Goal: Task Accomplishment & Management: Manage account settings

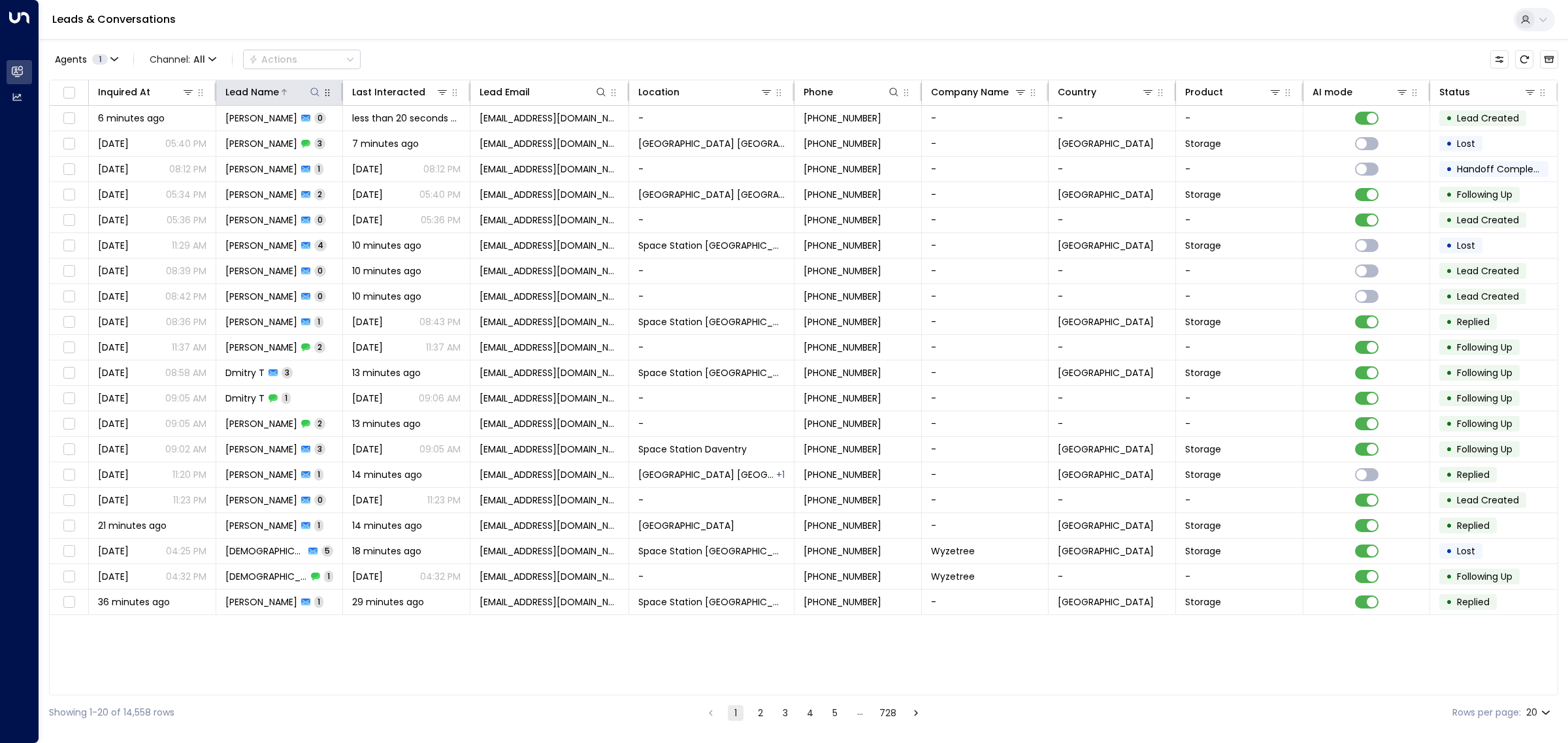
click at [315, 91] on icon at bounding box center [314, 92] width 10 height 10
type input "******"
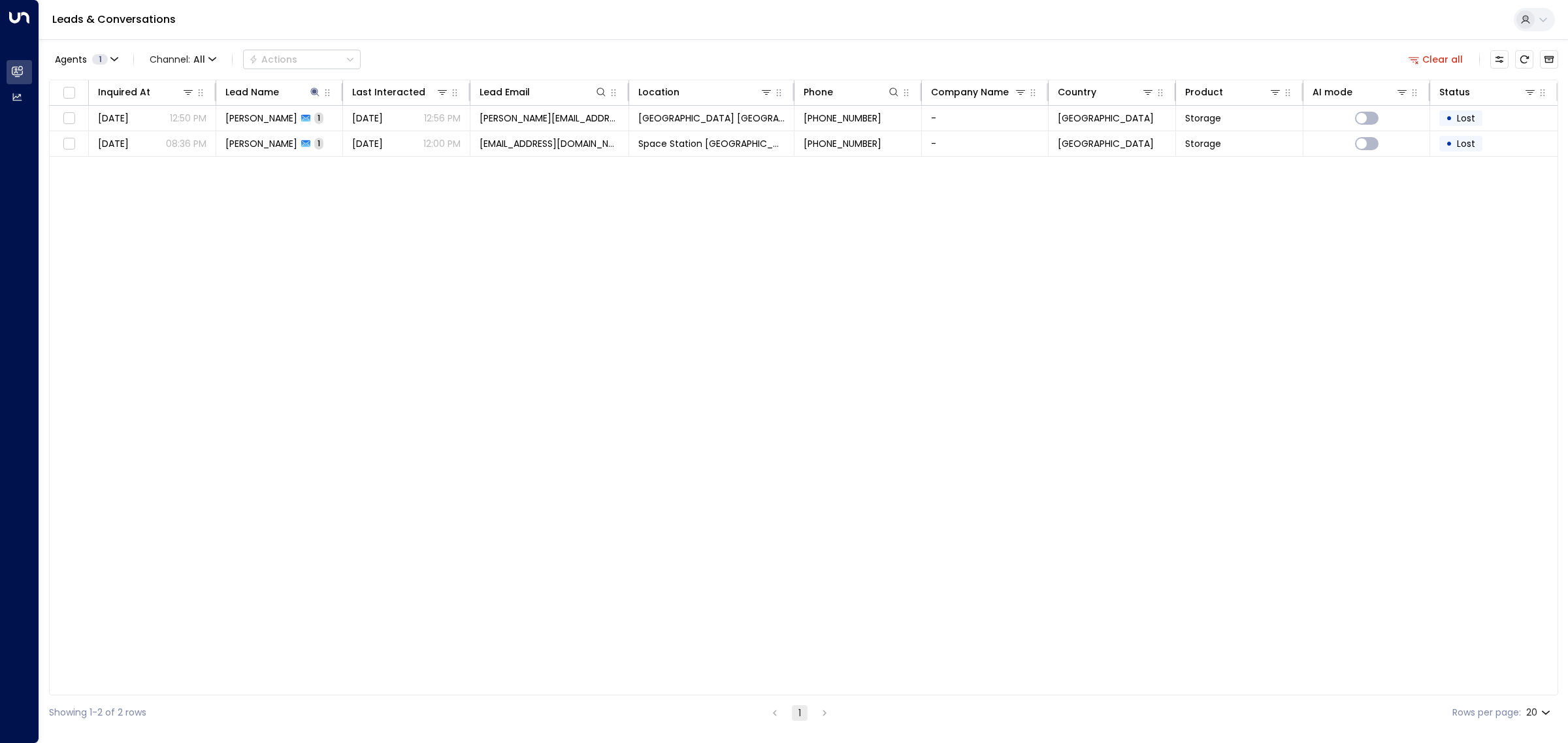
click at [394, 291] on div "Inquired At Lead Name Last Interacted Lead Email Location Phone Company Name Co…" at bounding box center [804, 387] width 1509 height 616
click at [383, 145] on span "[DATE]" at bounding box center [367, 144] width 31 height 13
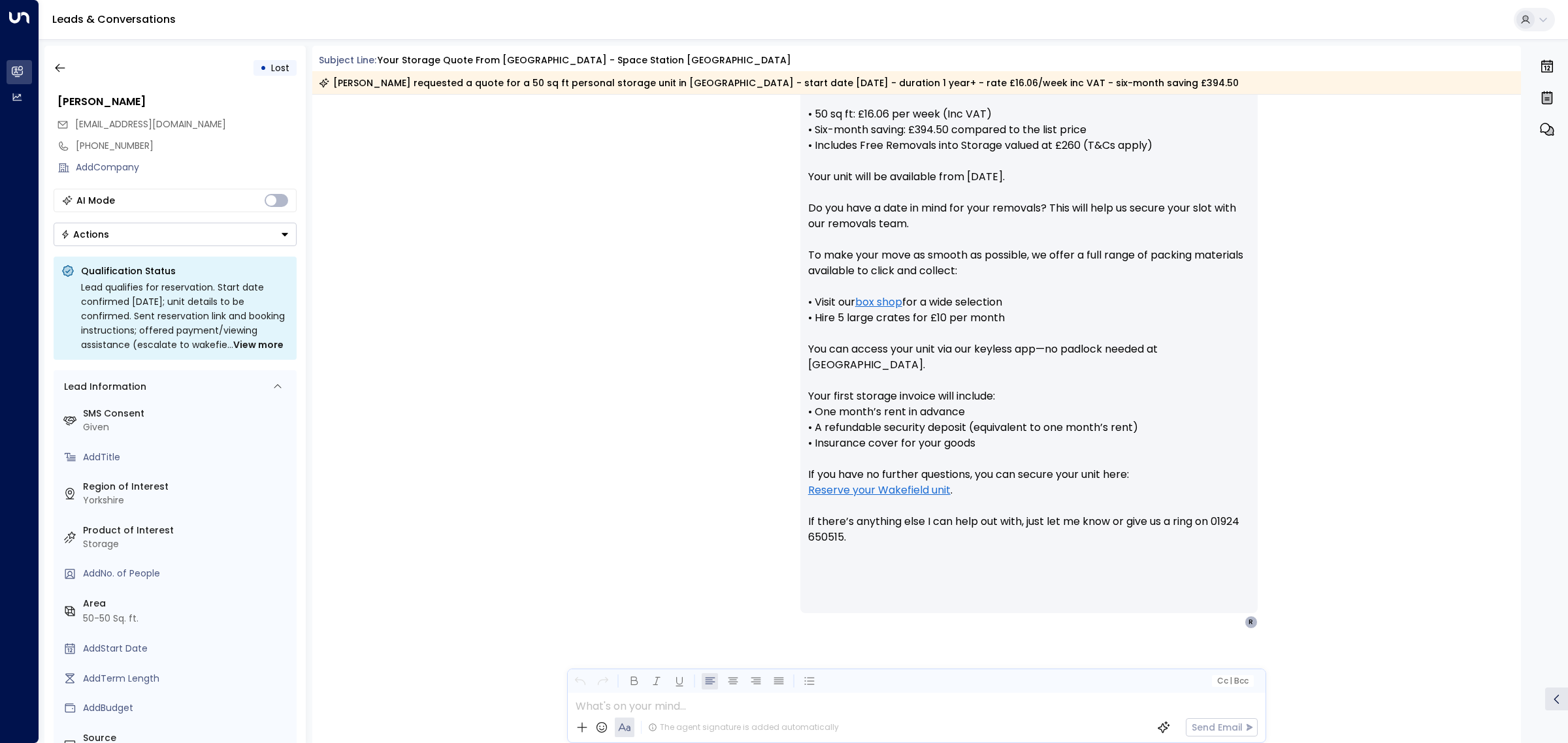
scroll to position [562, 0]
click at [59, 50] on div "• Lost [PERSON_NAME] [PERSON_NAME][EMAIL_ADDRESS][DOMAIN_NAME] [PHONE_NUMBER] A…" at bounding box center [175, 394] width 261 height 697
click at [62, 61] on icon "button" at bounding box center [60, 68] width 13 height 13
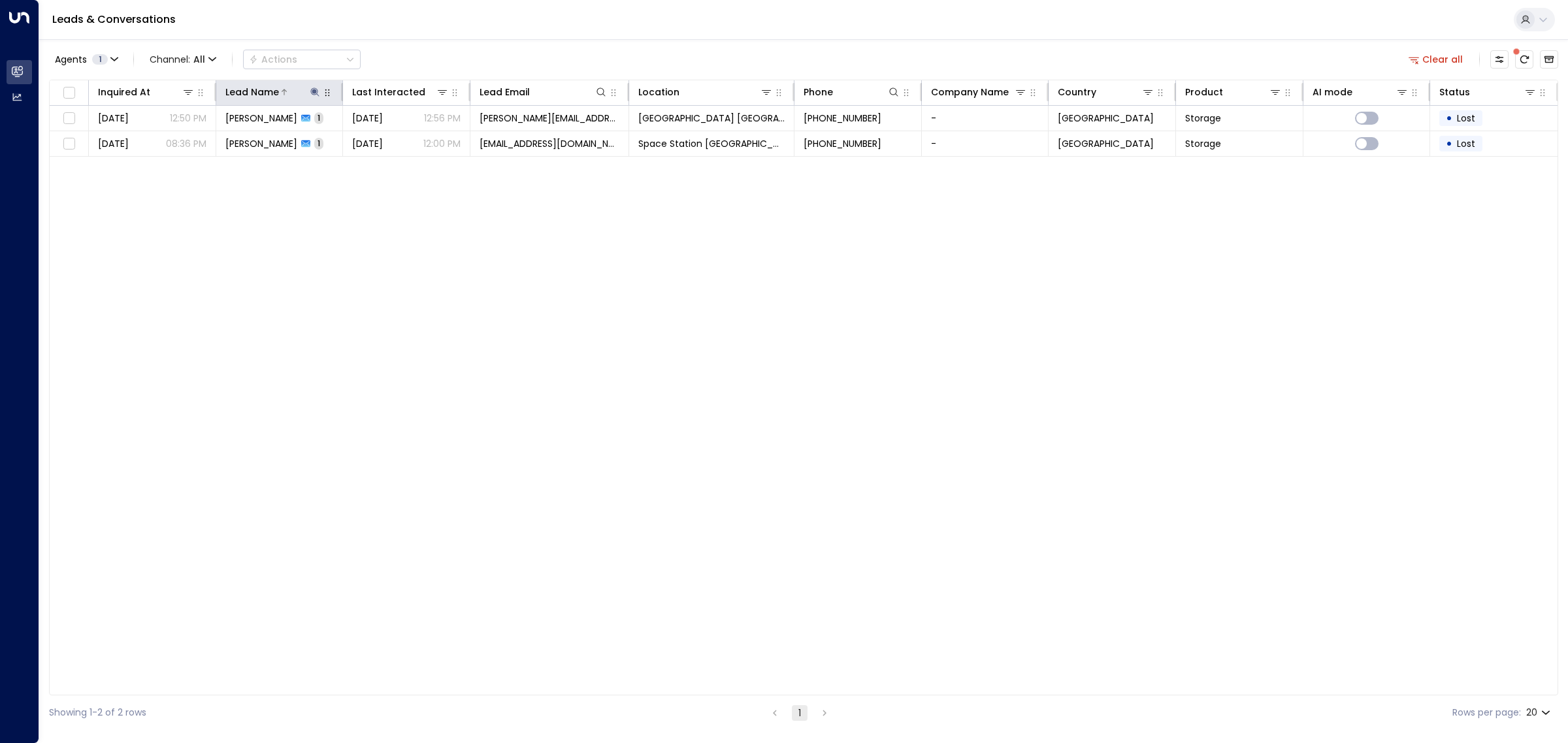
click at [318, 89] on icon at bounding box center [314, 92] width 10 height 10
drag, startPoint x: 302, startPoint y: 134, endPoint x: 216, endPoint y: 133, distance: 86.0
click at [216, 133] on body "Overview Leads & Conversations Leads & Conversations Analytics Analytics Leads …" at bounding box center [784, 364] width 1568 height 730
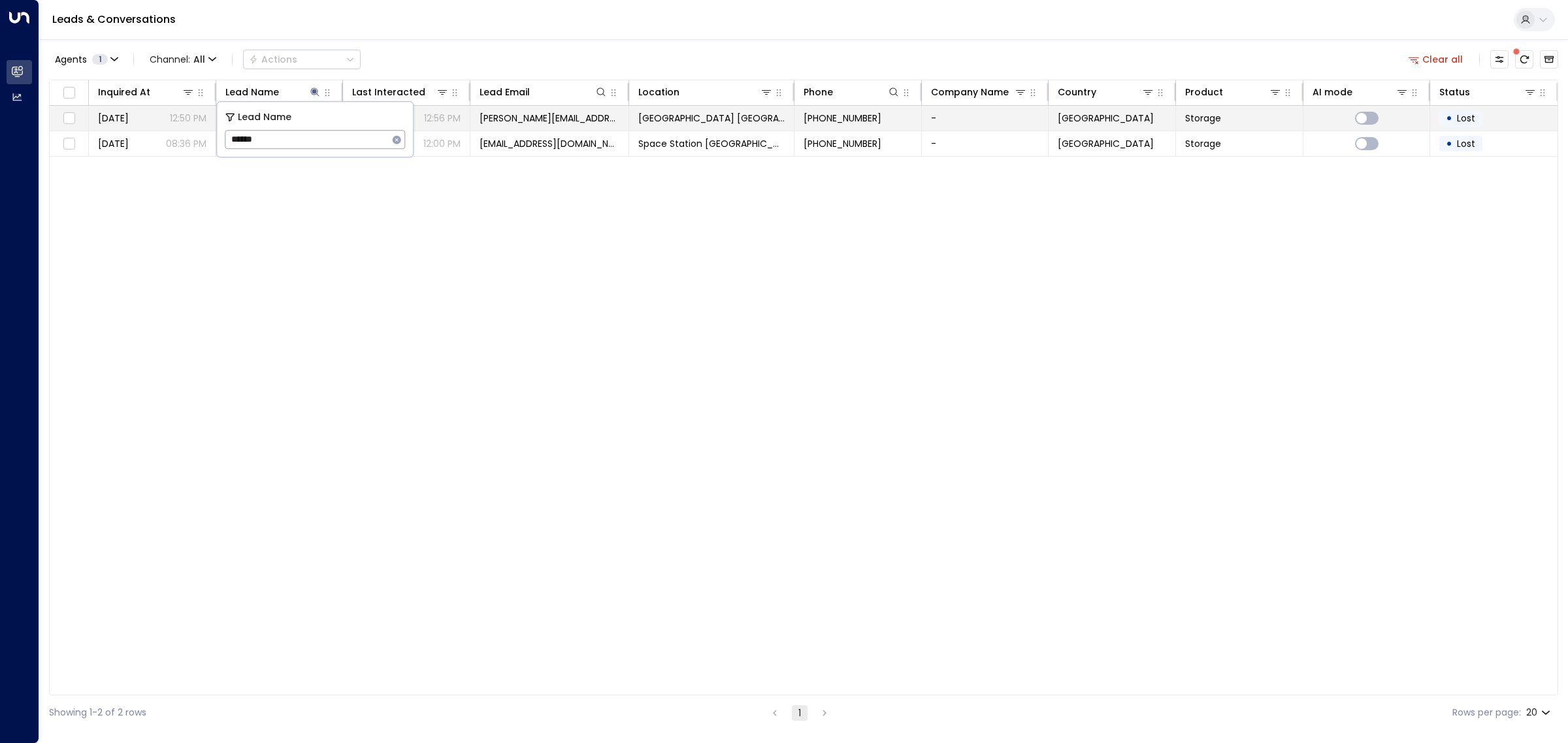
type input "*****"
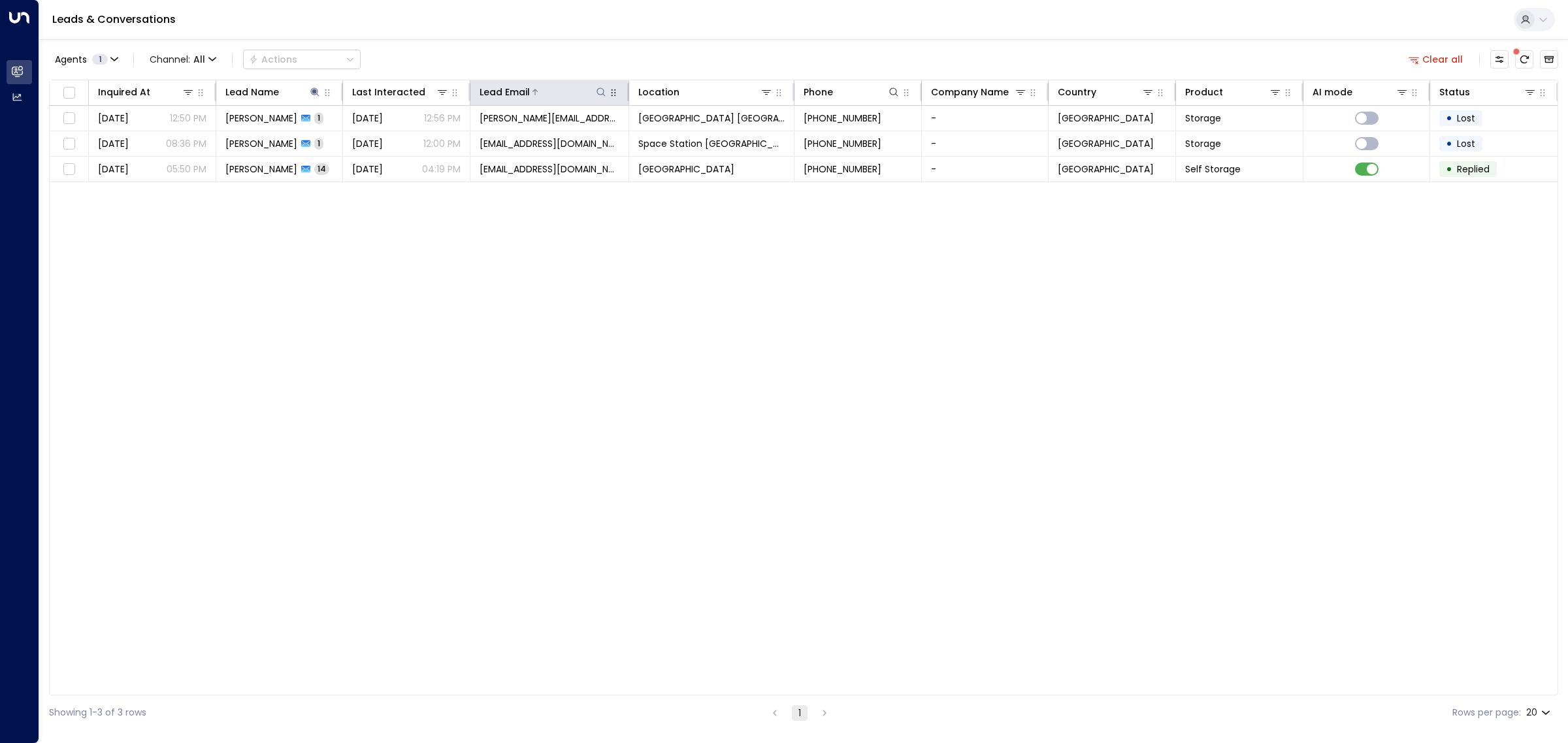
click at [601, 94] on icon at bounding box center [600, 92] width 10 height 10
type input "**********"
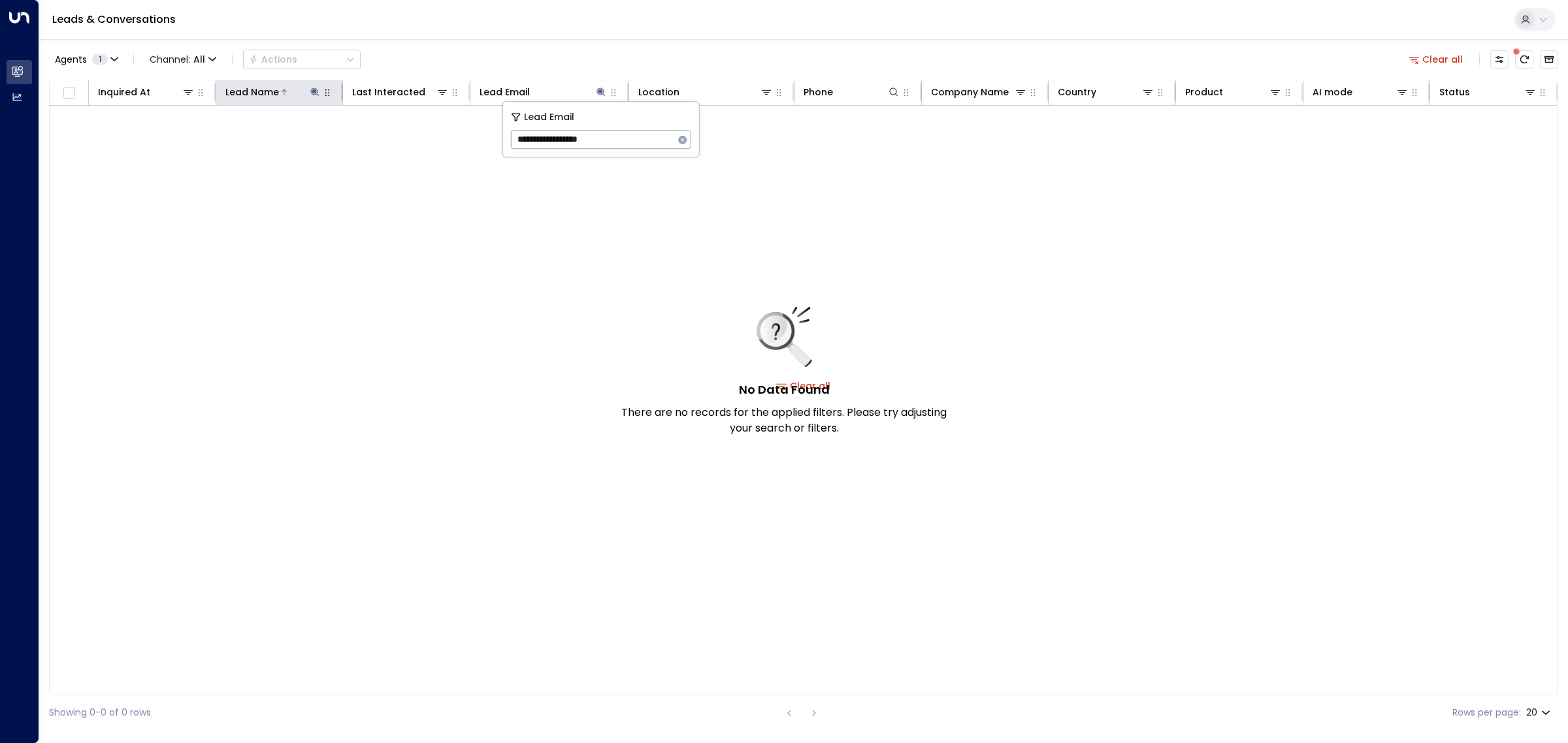
click at [315, 89] on icon at bounding box center [315, 92] width 8 height 8
click at [396, 139] on icon "button" at bounding box center [396, 140] width 8 height 8
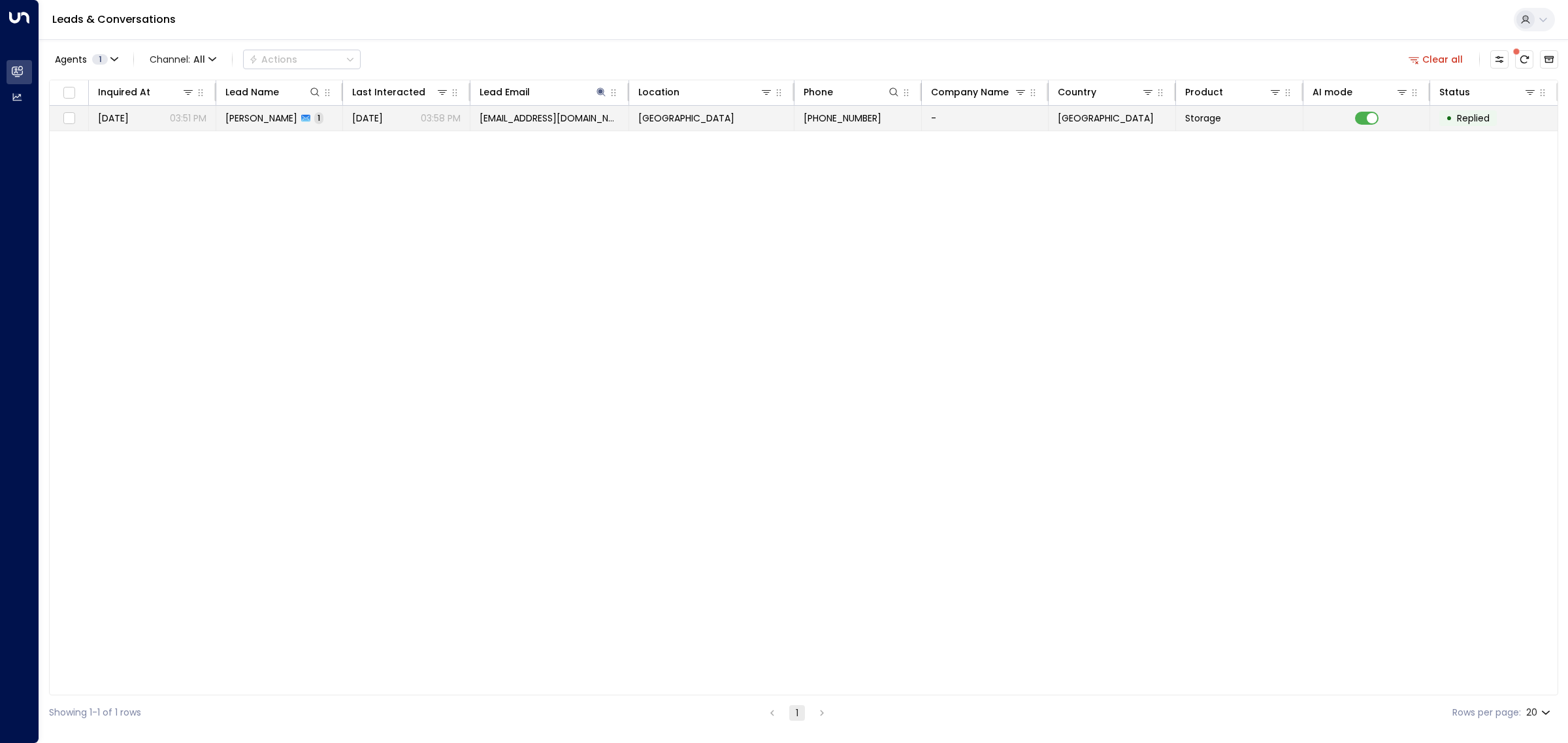
click at [733, 115] on span "[GEOGRAPHIC_DATA]" at bounding box center [686, 119] width 96 height 13
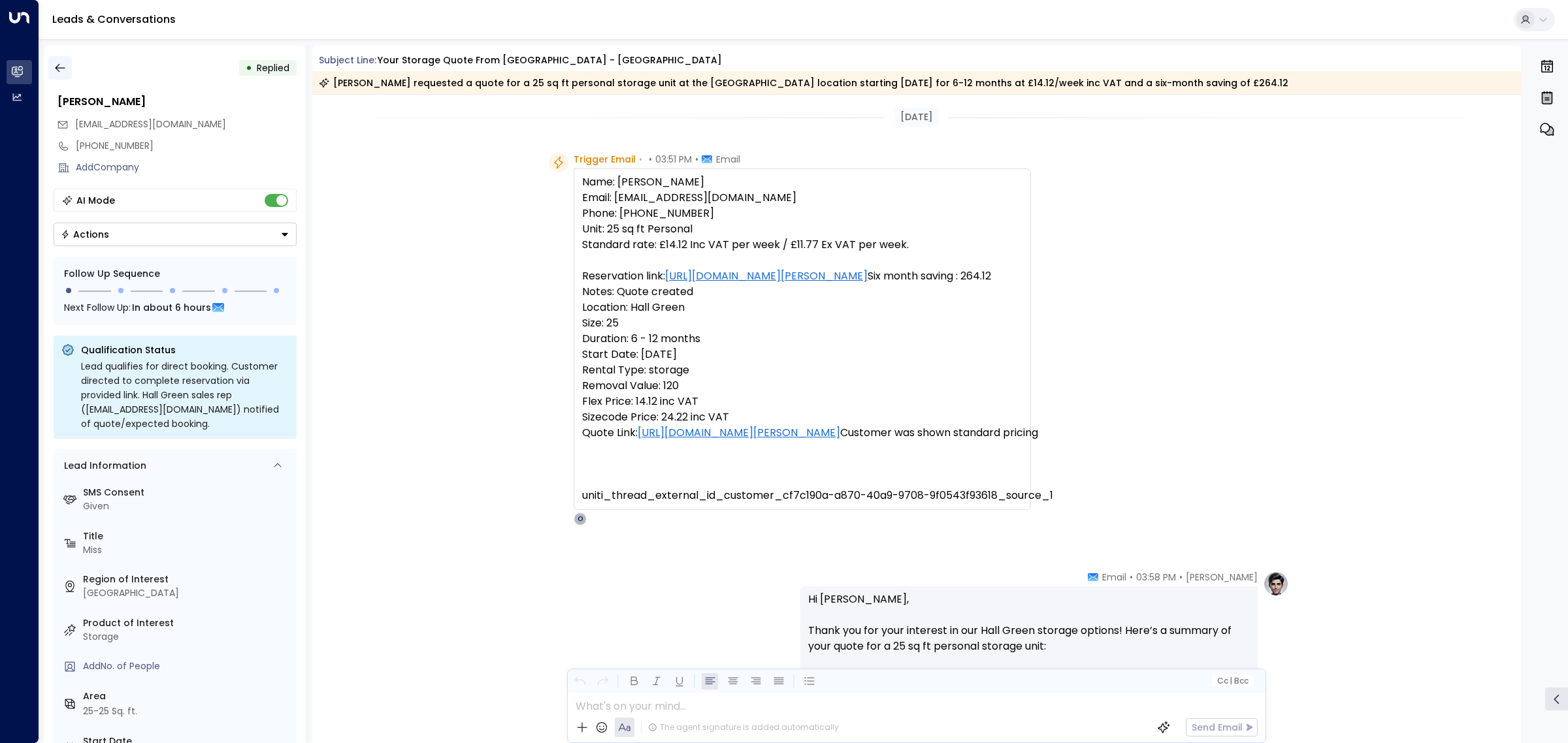
click at [58, 70] on icon "button" at bounding box center [60, 68] width 13 height 13
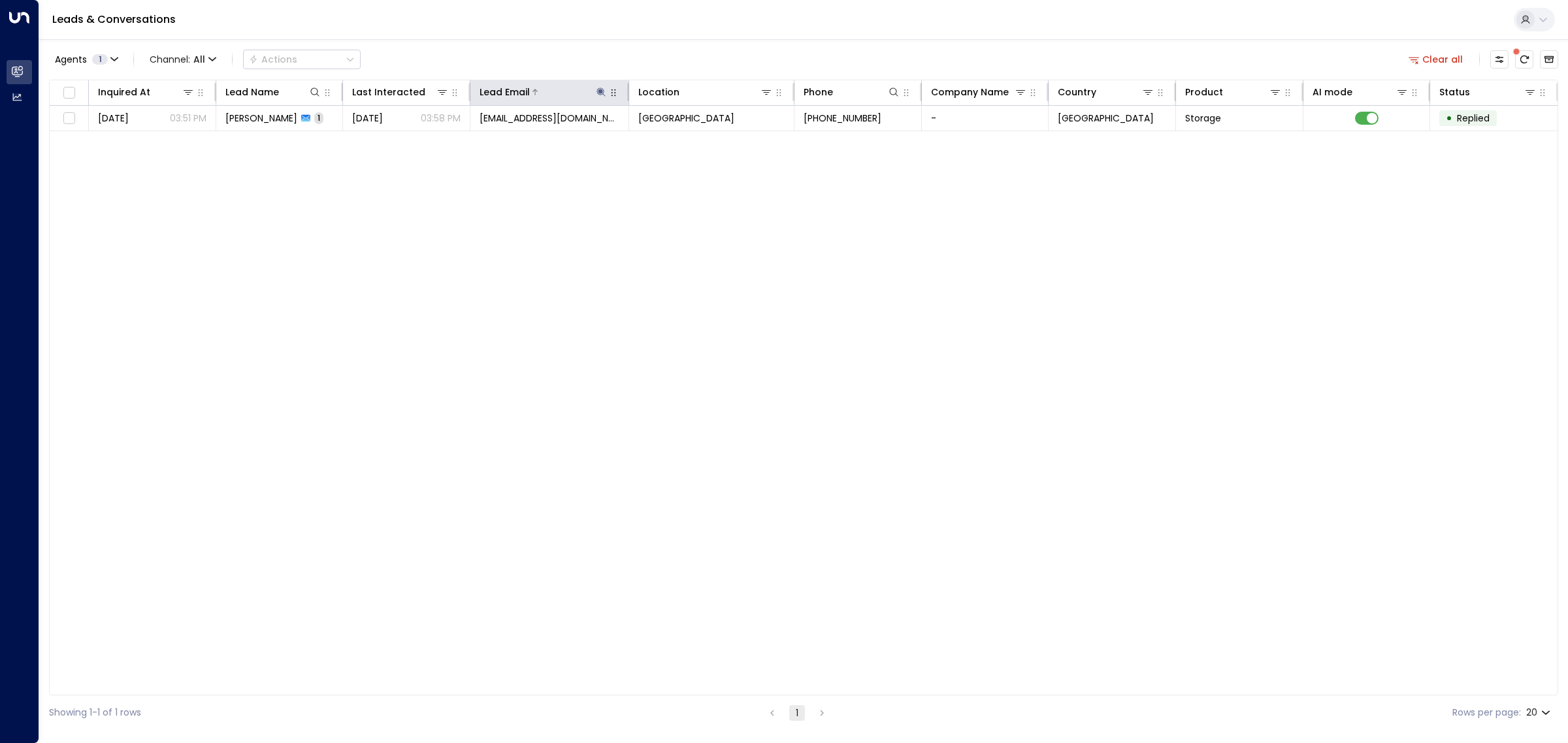
click at [601, 89] on icon at bounding box center [600, 92] width 10 height 10
drag, startPoint x: 628, startPoint y: 140, endPoint x: 514, endPoint y: 139, distance: 114.0
click at [514, 139] on input "**********" at bounding box center [592, 139] width 163 height 24
type input "**********"
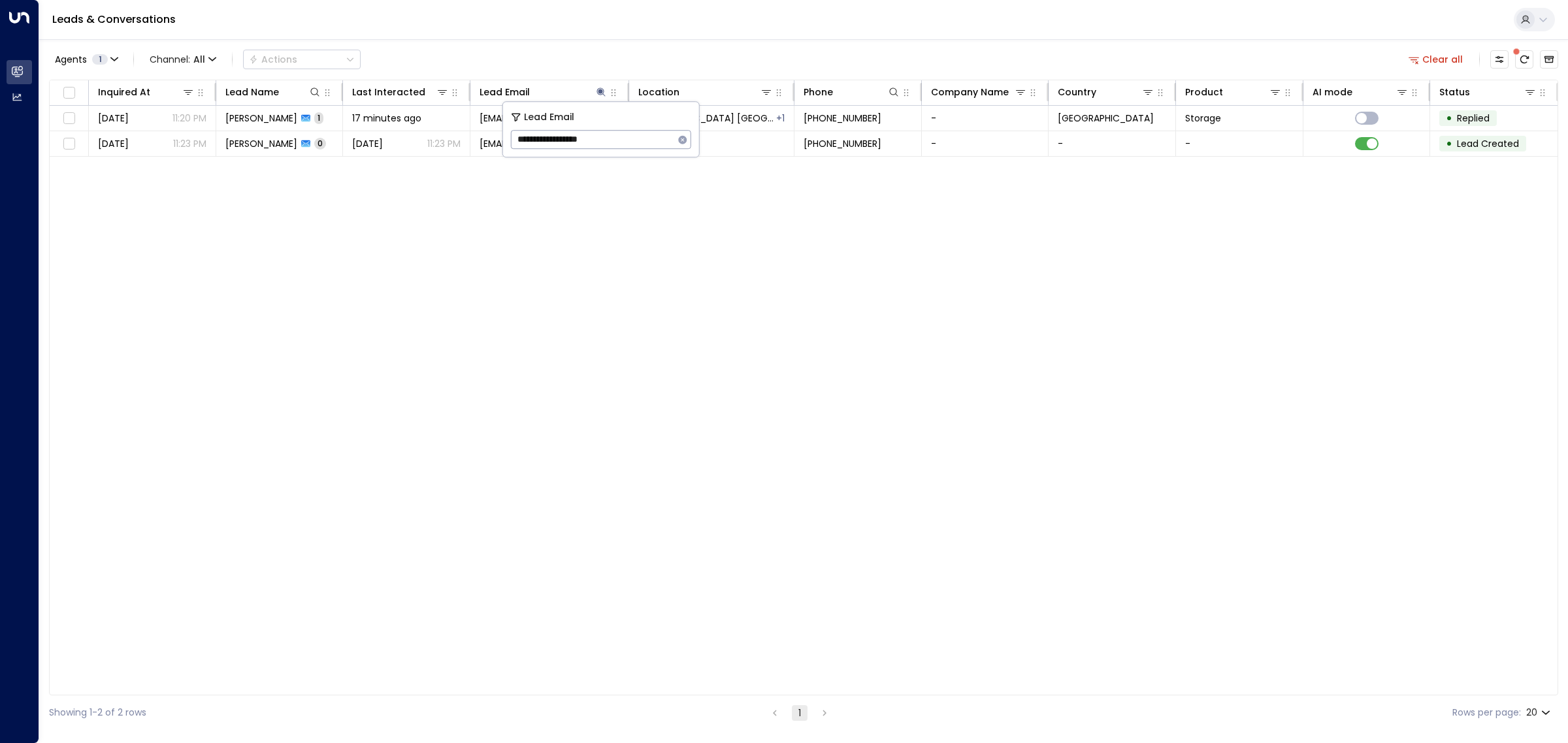
click at [533, 212] on div "Inquired At Lead Name Last Interacted Lead Email Location Phone Company Name Co…" at bounding box center [804, 387] width 1509 height 616
click at [601, 90] on icon at bounding box center [601, 92] width 8 height 8
drag, startPoint x: 627, startPoint y: 135, endPoint x: 513, endPoint y: 133, distance: 114.0
click at [513, 133] on input "**********" at bounding box center [592, 139] width 163 height 24
type input "**********"
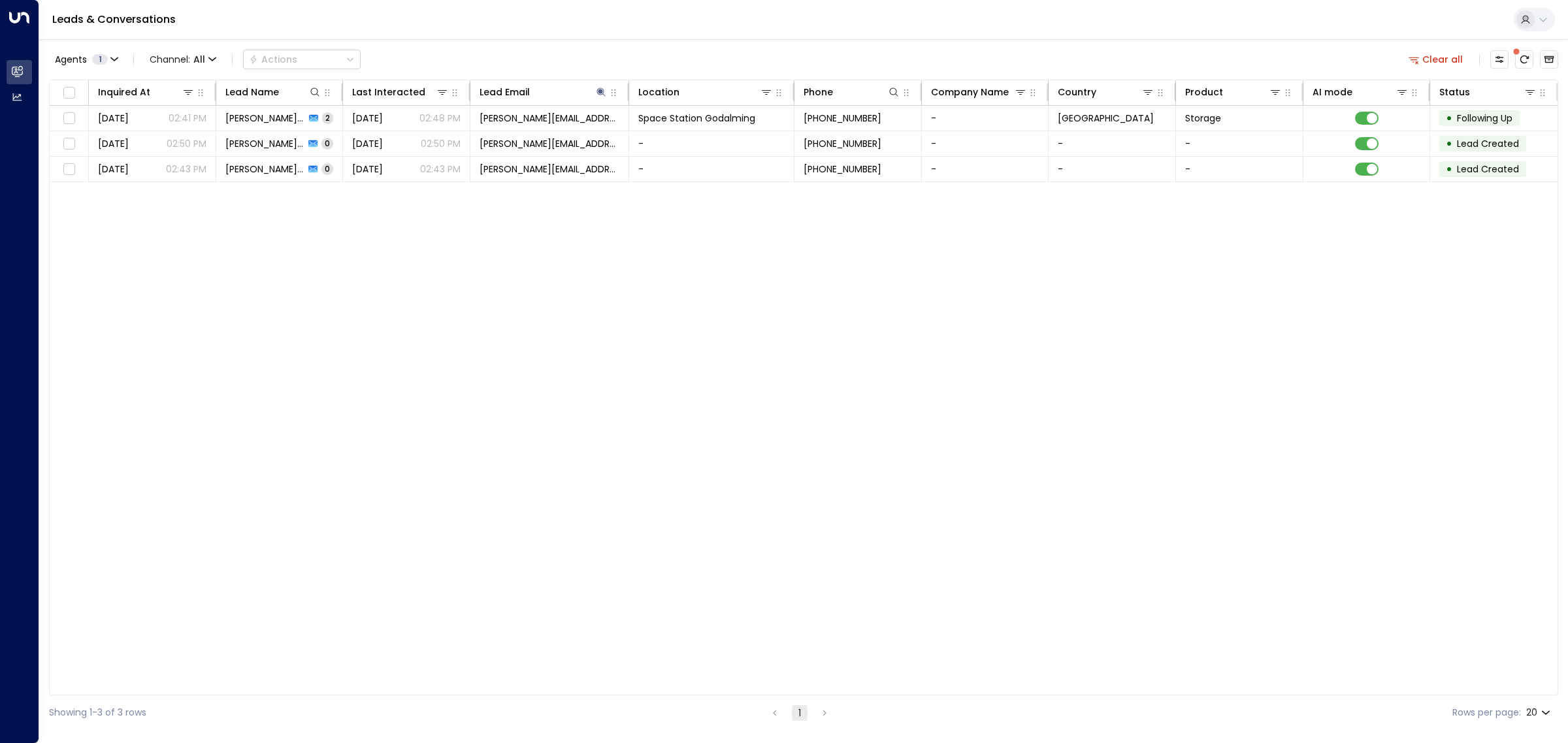
click at [506, 236] on div "Inquired At Lead Name Last Interacted Lead Email Location Phone Company Name Co…" at bounding box center [804, 387] width 1509 height 616
click at [416, 374] on div "Inquired At Lead Name Last Interacted Lead Email Location Phone Company Name Co…" at bounding box center [804, 387] width 1509 height 616
click at [605, 93] on icon at bounding box center [600, 92] width 10 height 10
click at [599, 90] on icon at bounding box center [601, 92] width 8 height 8
click at [679, 139] on icon "button" at bounding box center [682, 140] width 8 height 8
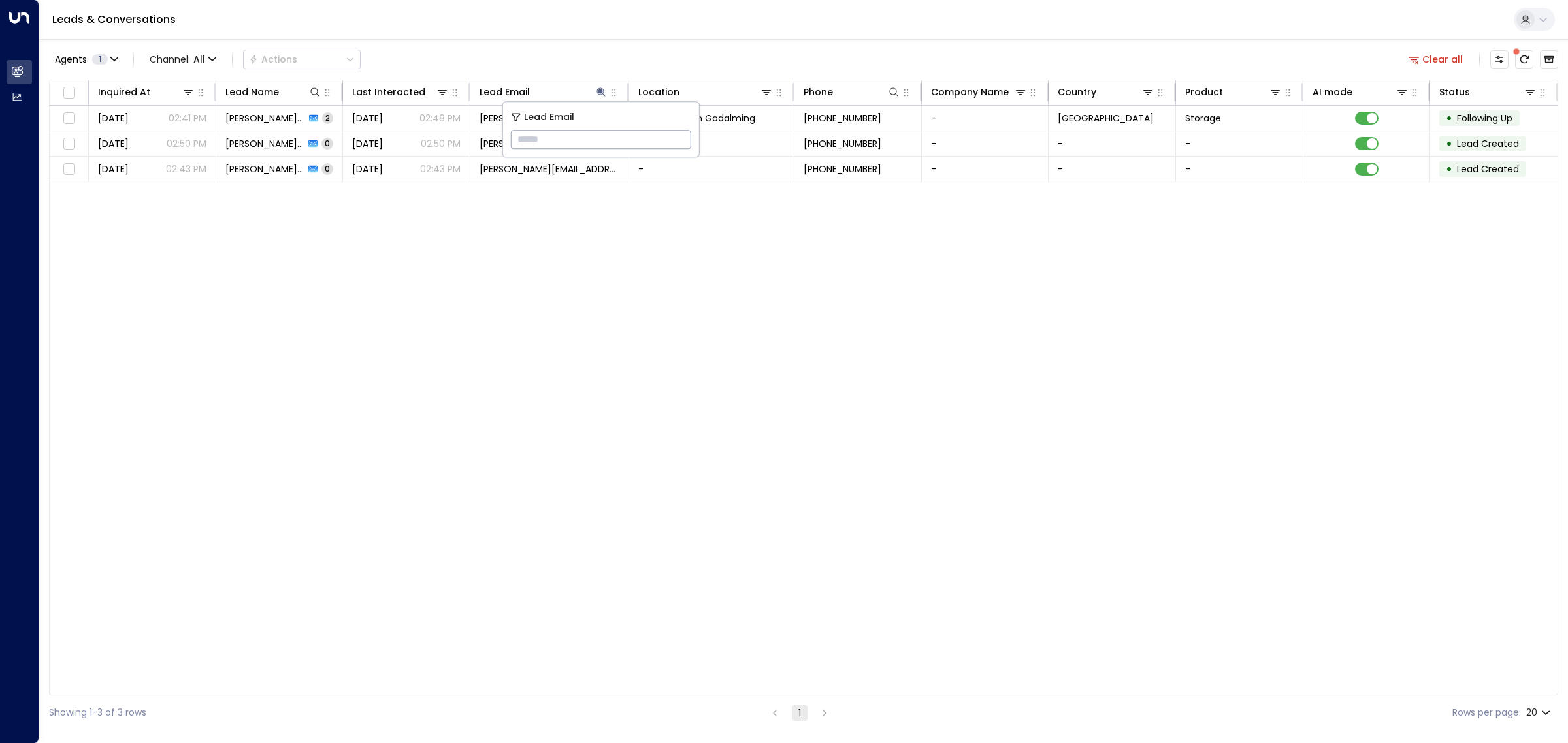
drag, startPoint x: 579, startPoint y: 304, endPoint x: 580, endPoint y: 315, distance: 11.0
click at [580, 312] on div "Inquired At Lead Name Last Interacted Lead Email Location Phone Company Name Co…" at bounding box center [804, 387] width 1509 height 616
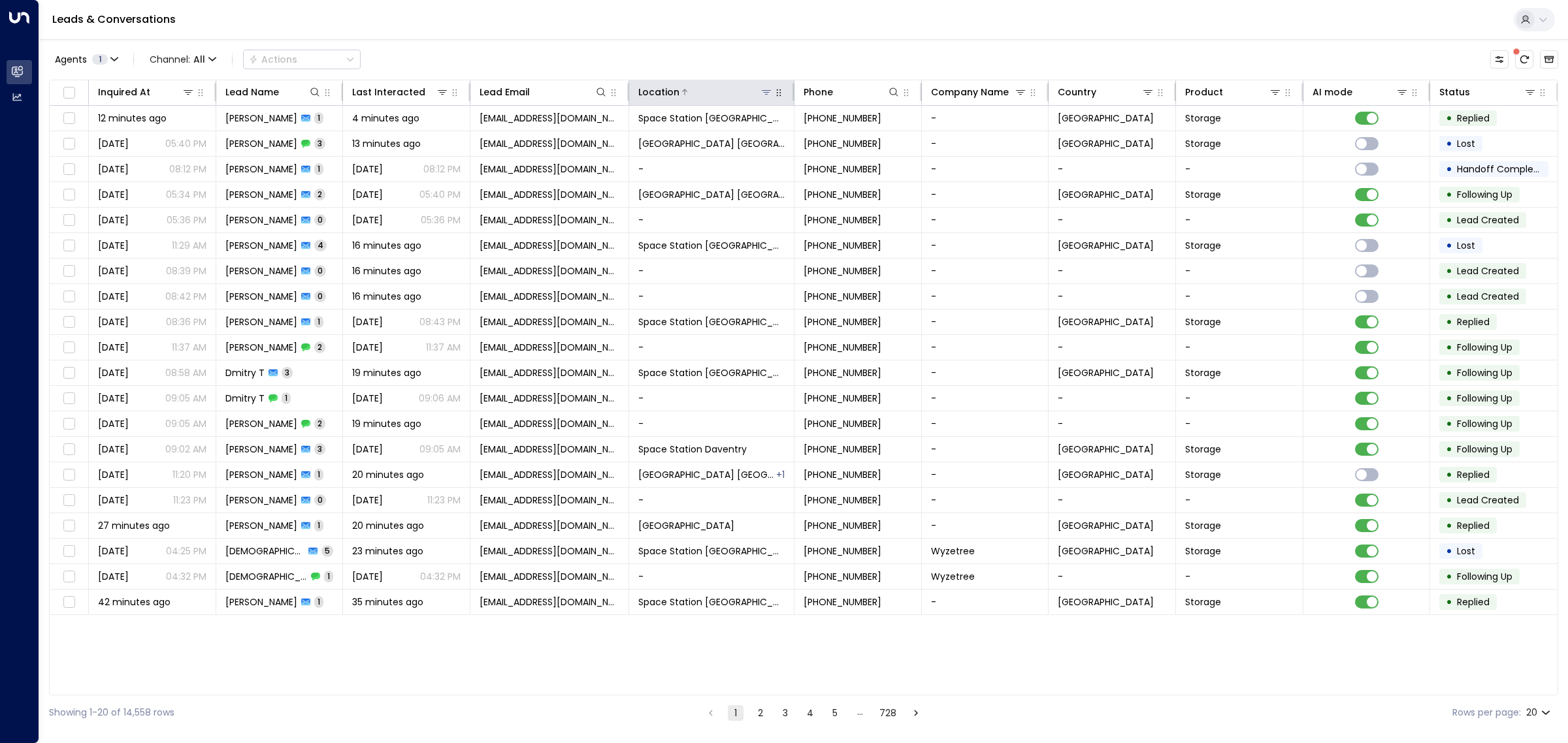
click at [765, 93] on icon at bounding box center [766, 92] width 10 height 10
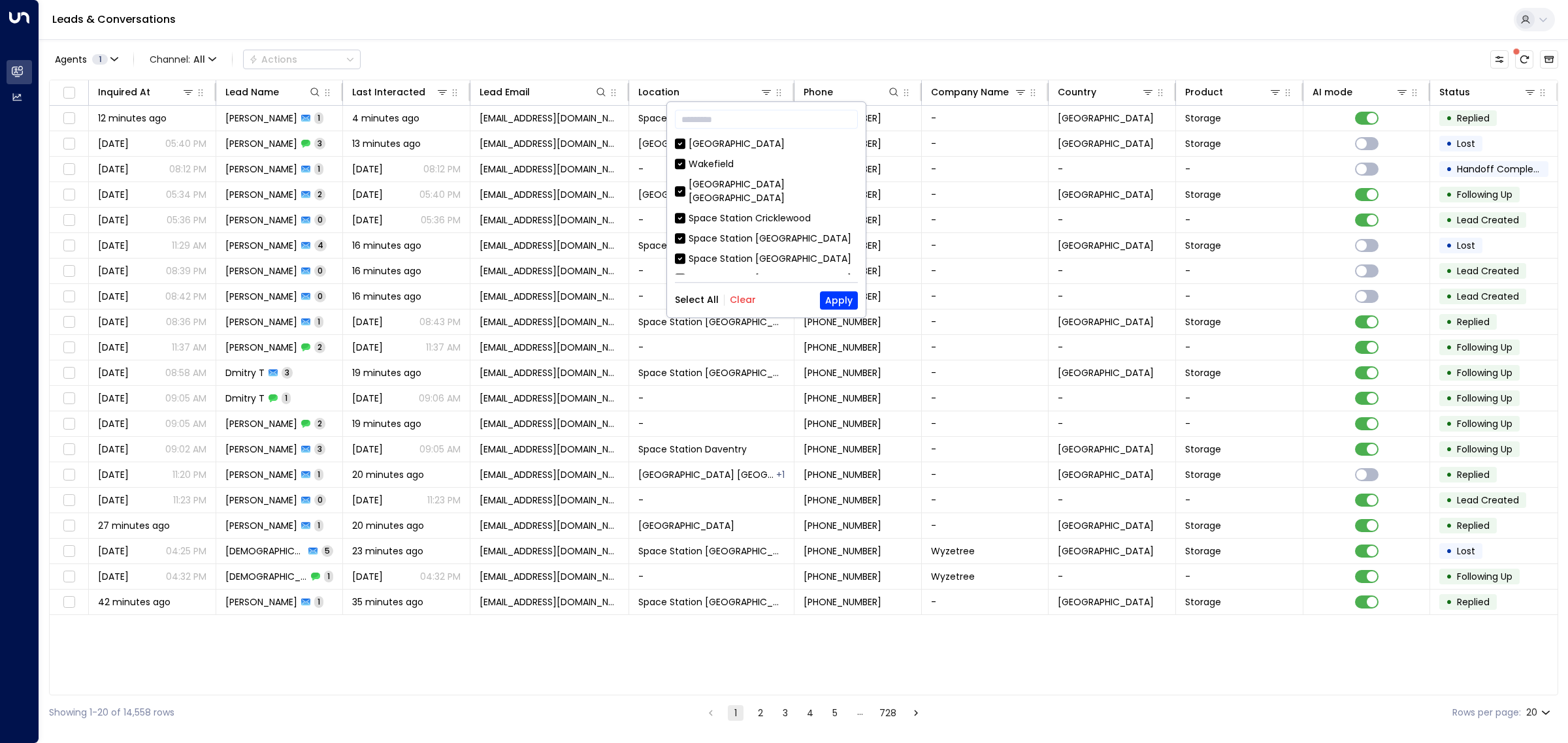
click at [743, 299] on button "Clear" at bounding box center [743, 300] width 26 height 10
click at [709, 166] on div "Wakefield" at bounding box center [711, 164] width 45 height 13
click at [837, 298] on button "Apply" at bounding box center [838, 300] width 38 height 18
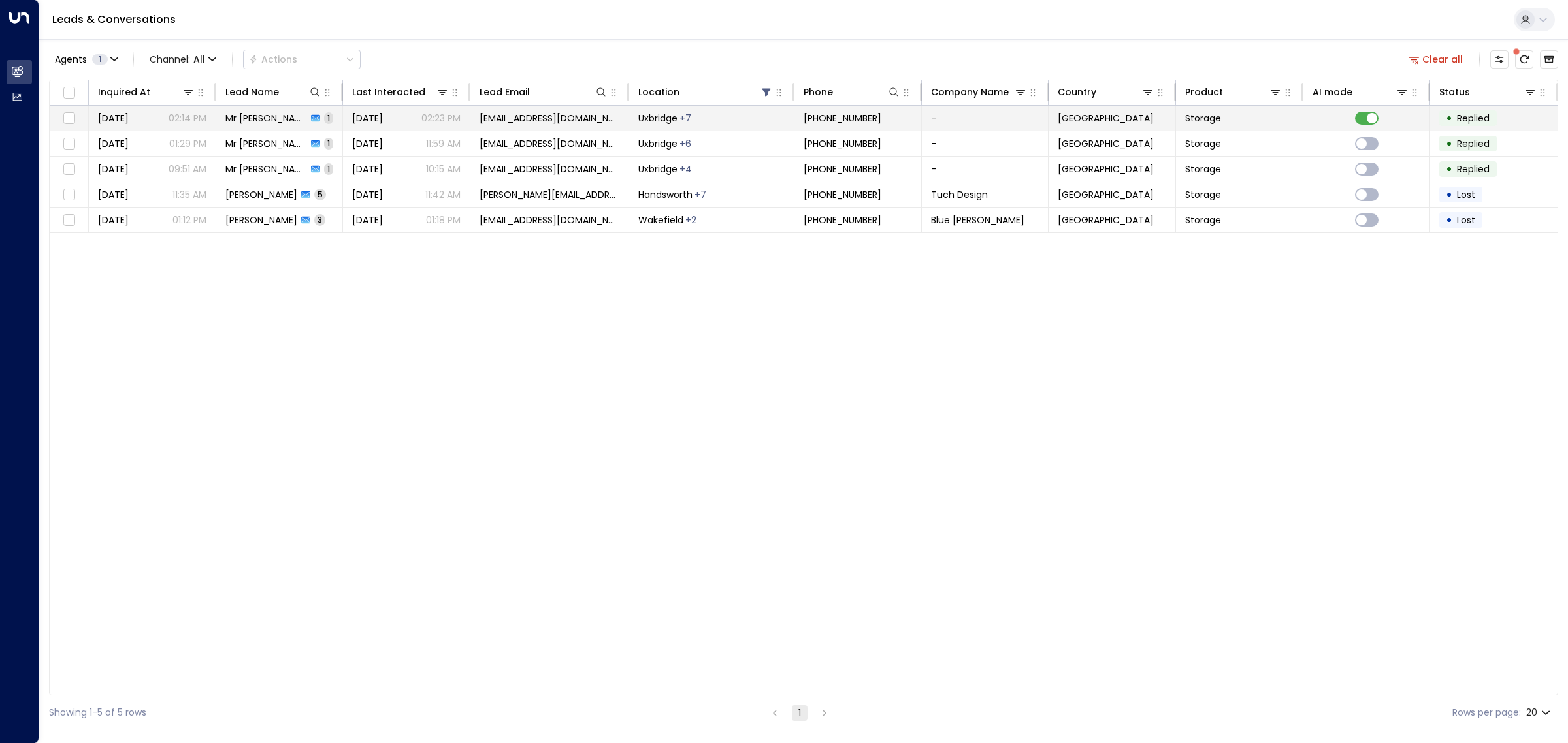
click at [503, 113] on span "[EMAIL_ADDRESS][DOMAIN_NAME]" at bounding box center [549, 119] width 140 height 13
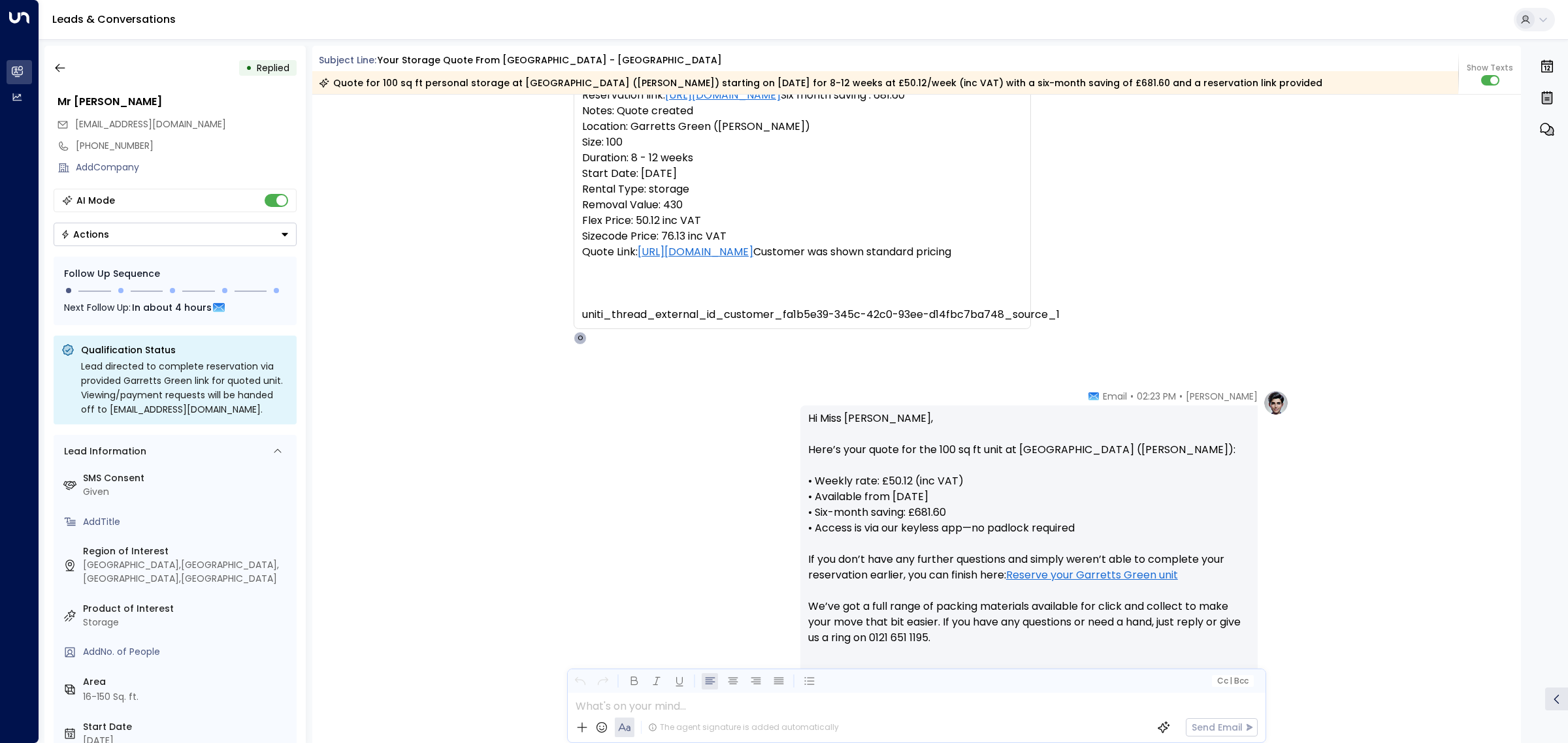
scroll to position [297, 0]
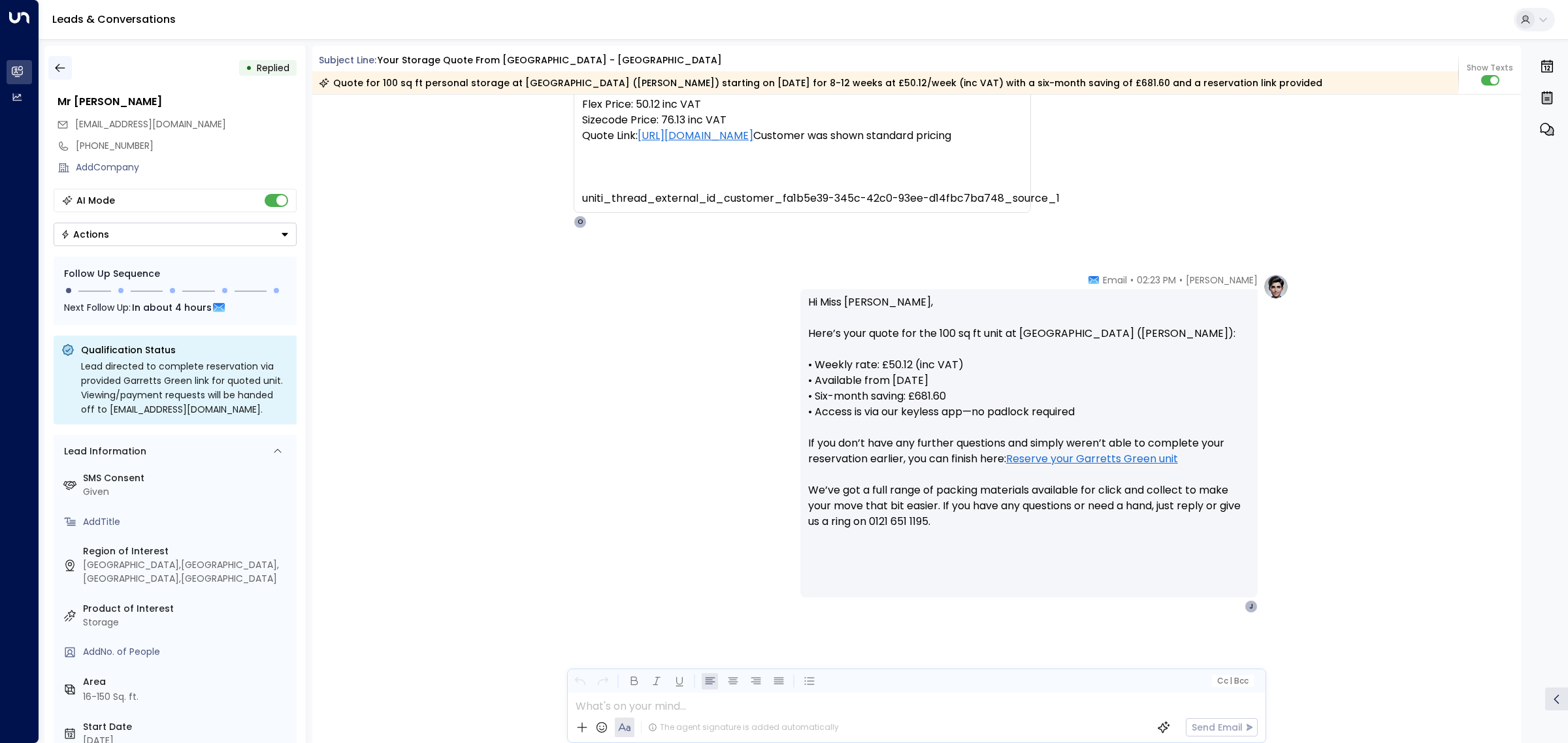
click at [64, 70] on icon "button" at bounding box center [60, 68] width 13 height 13
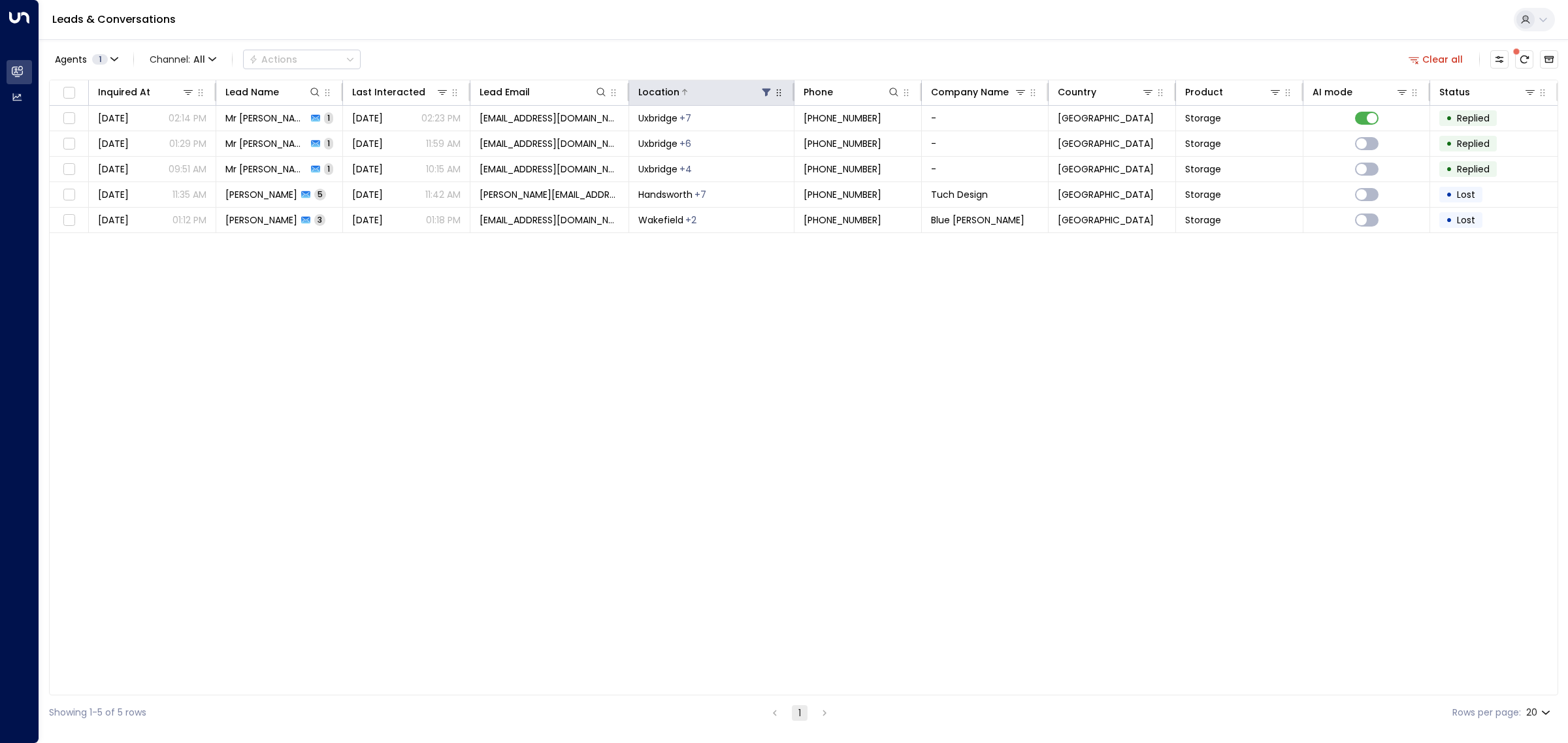
click at [769, 88] on icon at bounding box center [766, 92] width 10 height 10
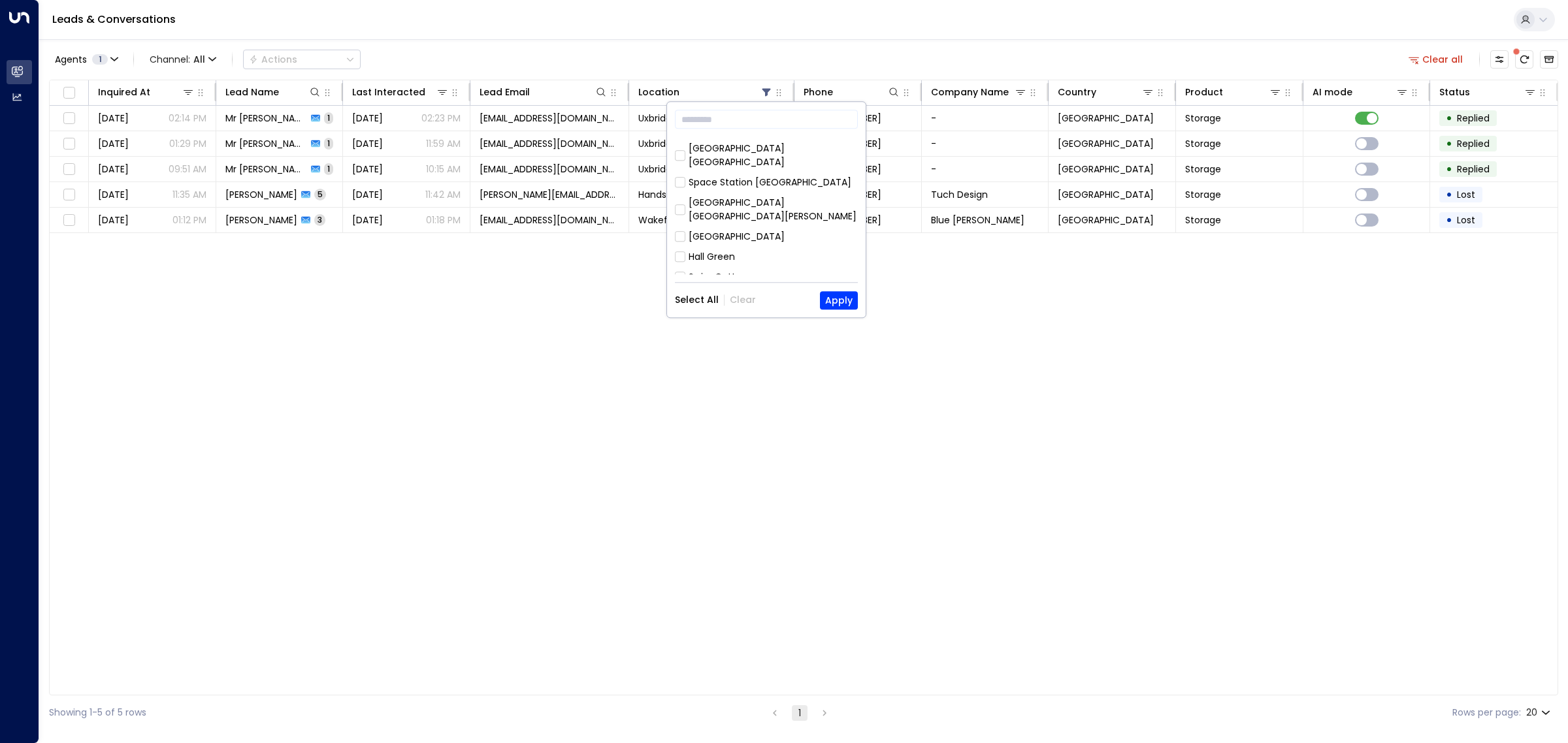
scroll to position [245, 0]
click at [836, 297] on button "Apply" at bounding box center [838, 300] width 38 height 18
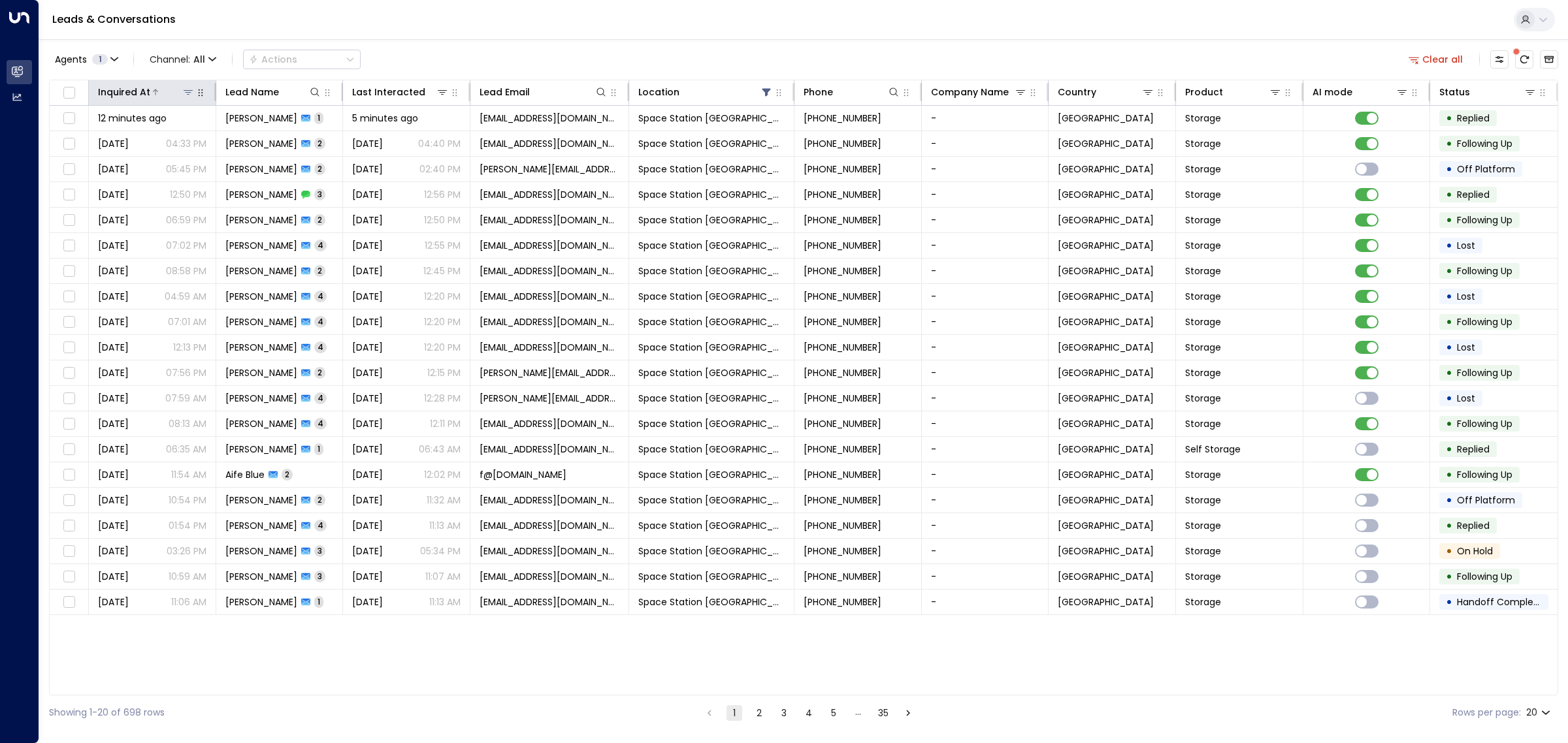
click at [144, 90] on div "Inquired At" at bounding box center [124, 92] width 52 height 16
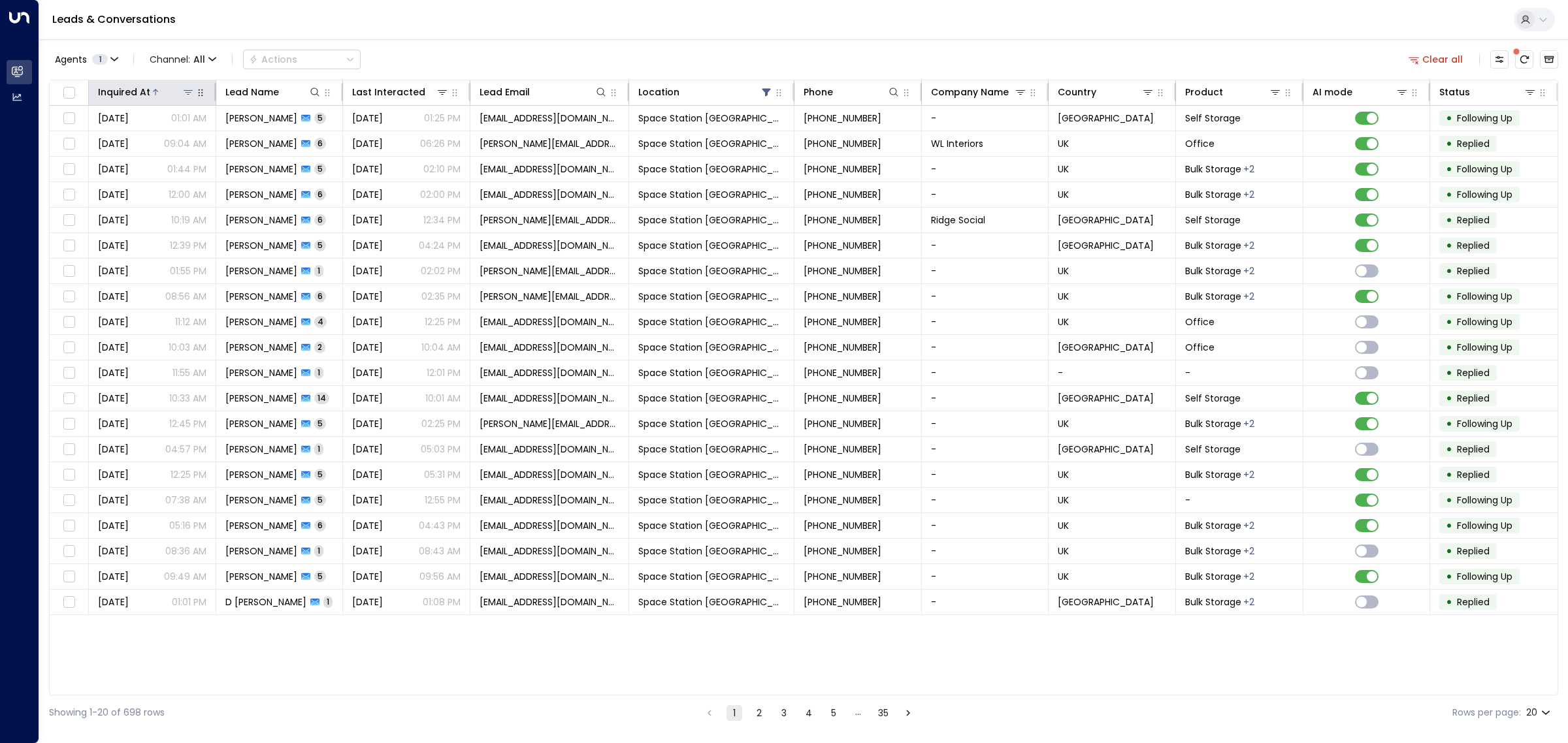
click at [138, 92] on div "Inquired At" at bounding box center [124, 92] width 52 height 16
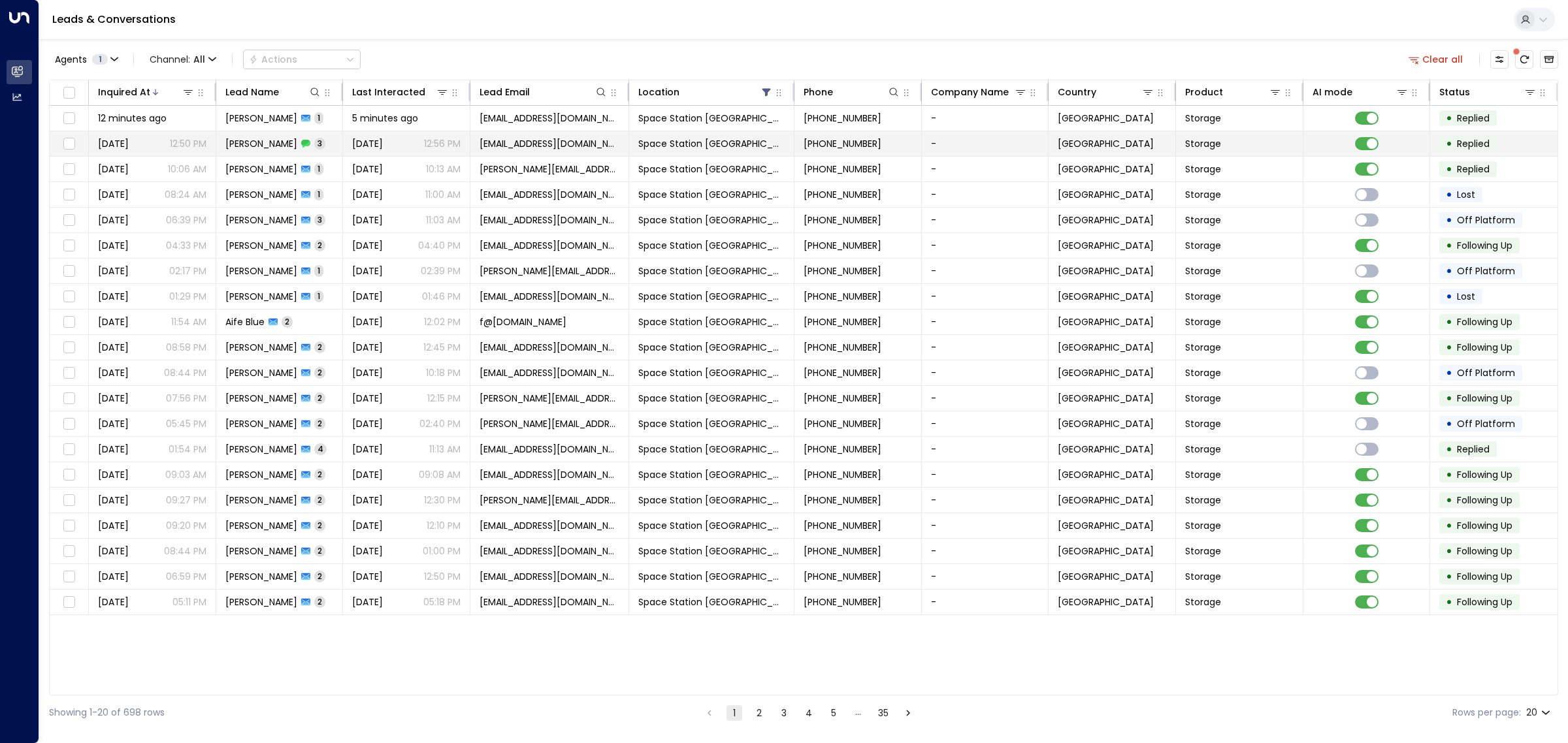
click at [238, 145] on span "[PERSON_NAME]" at bounding box center [262, 144] width 72 height 13
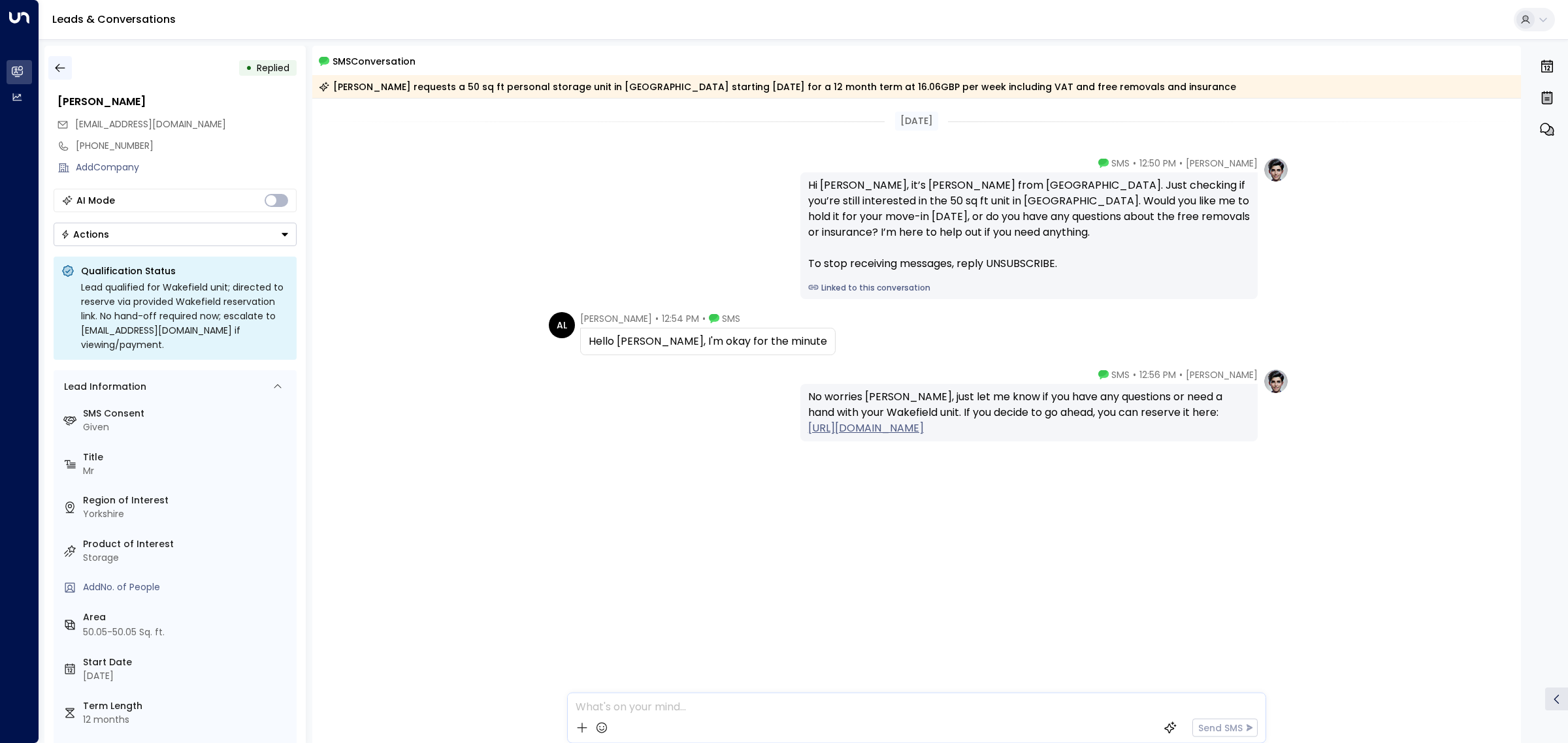
click at [63, 65] on icon "button" at bounding box center [60, 68] width 13 height 13
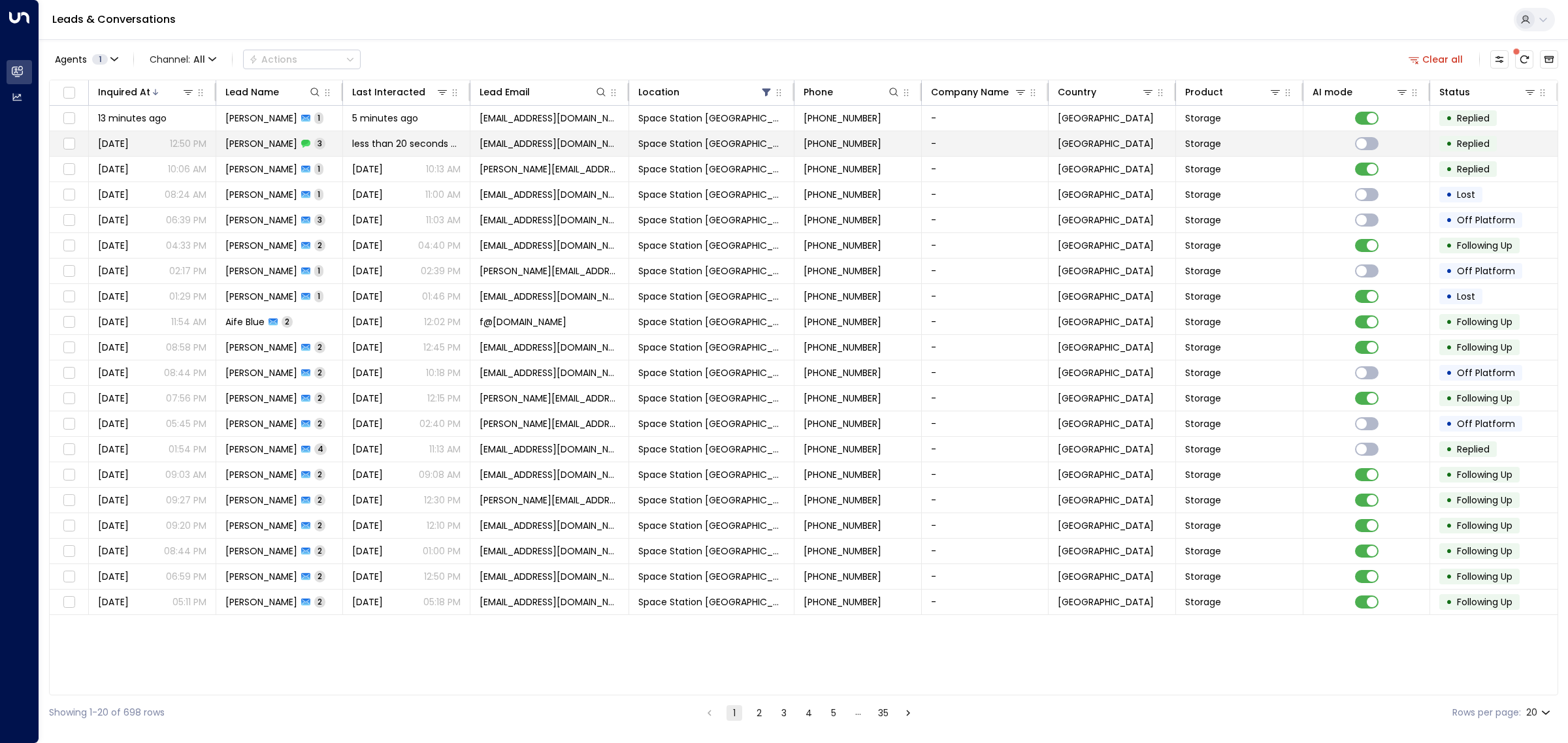
click at [148, 145] on div "[DATE] 12:50 PM" at bounding box center [152, 144] width 109 height 13
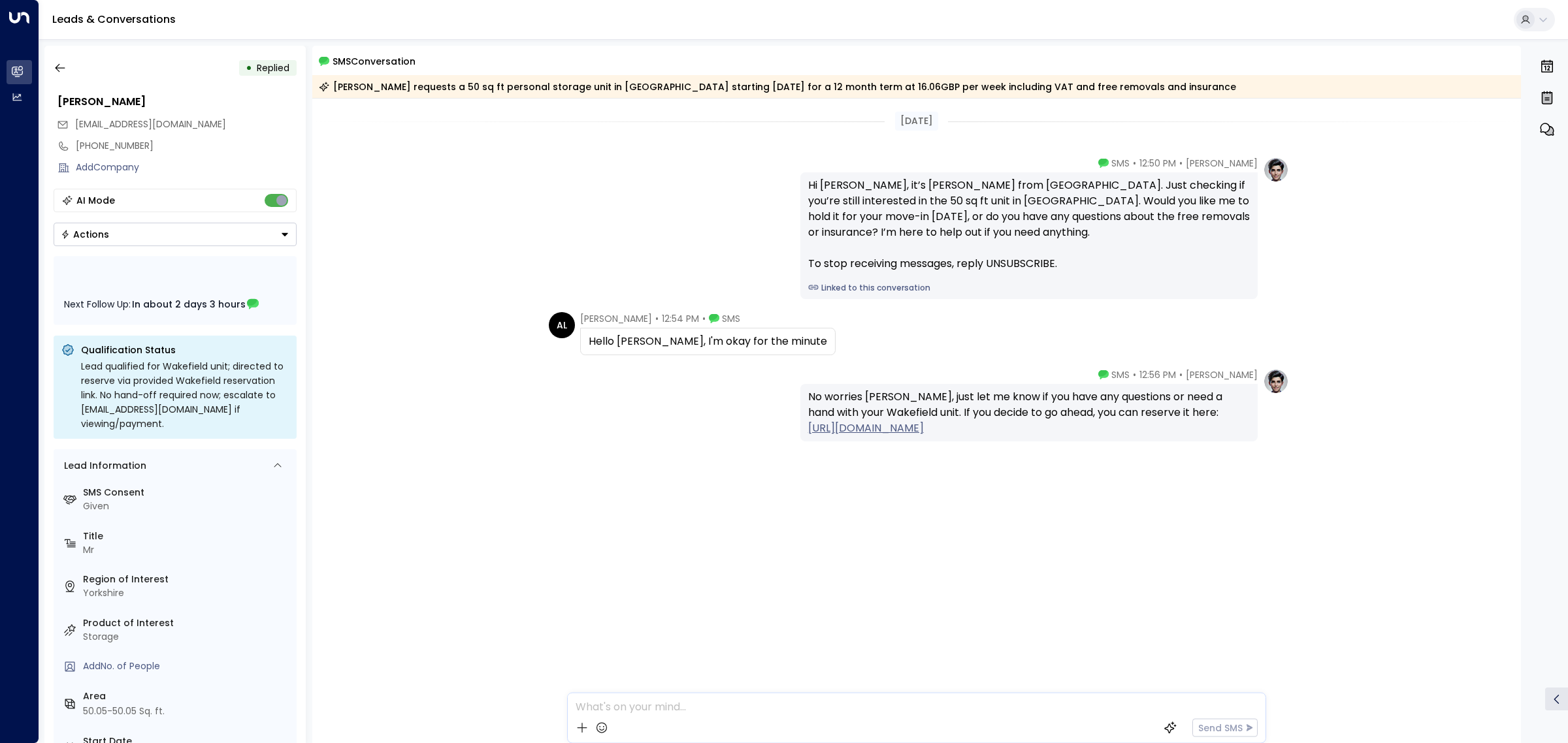
click at [258, 233] on button "Actions" at bounding box center [175, 234] width 243 height 23
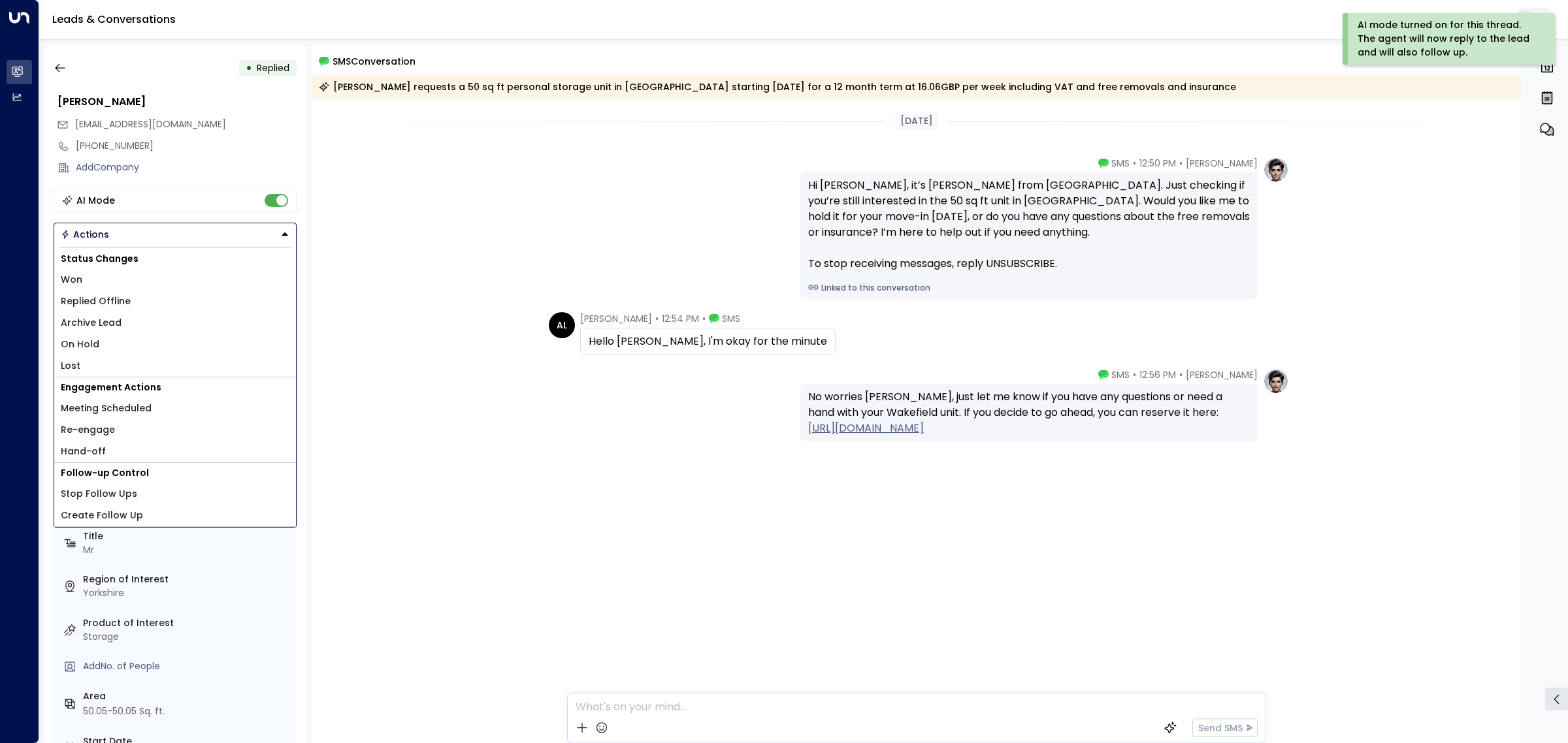
click at [220, 348] on li "On Hold" at bounding box center [175, 344] width 242 height 22
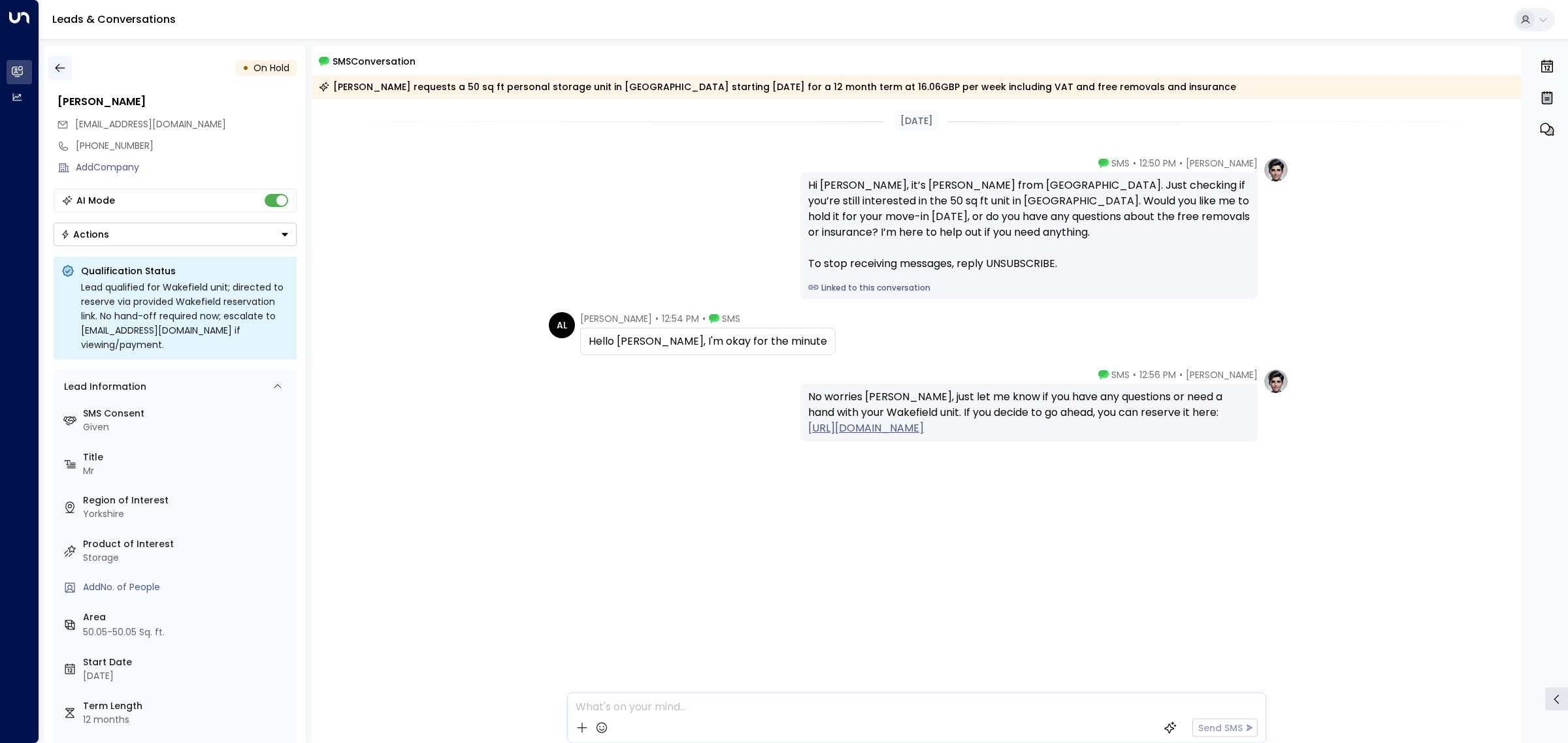
click at [56, 69] on icon "button" at bounding box center [60, 69] width 10 height 8
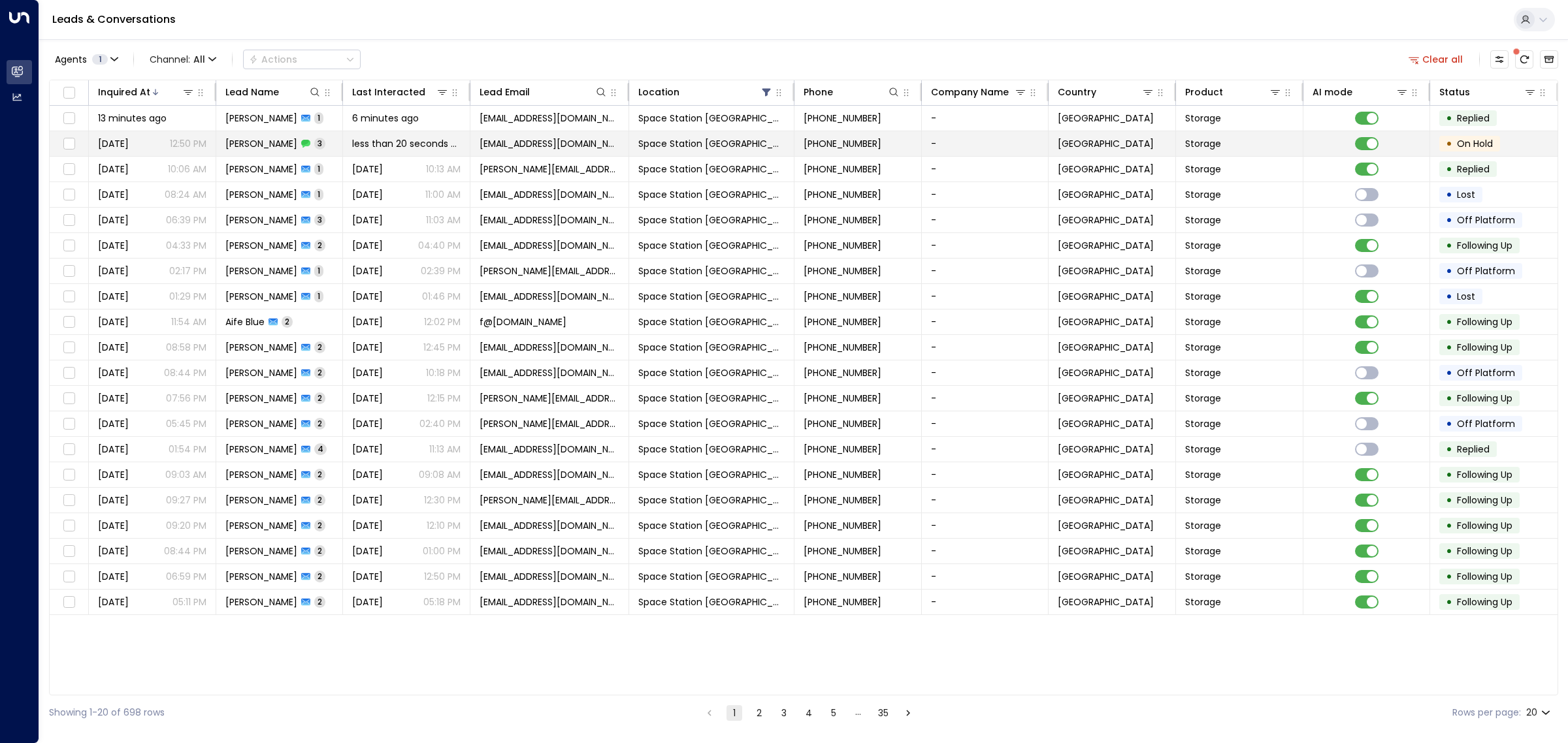
click at [276, 144] on span "[PERSON_NAME]" at bounding box center [262, 144] width 72 height 13
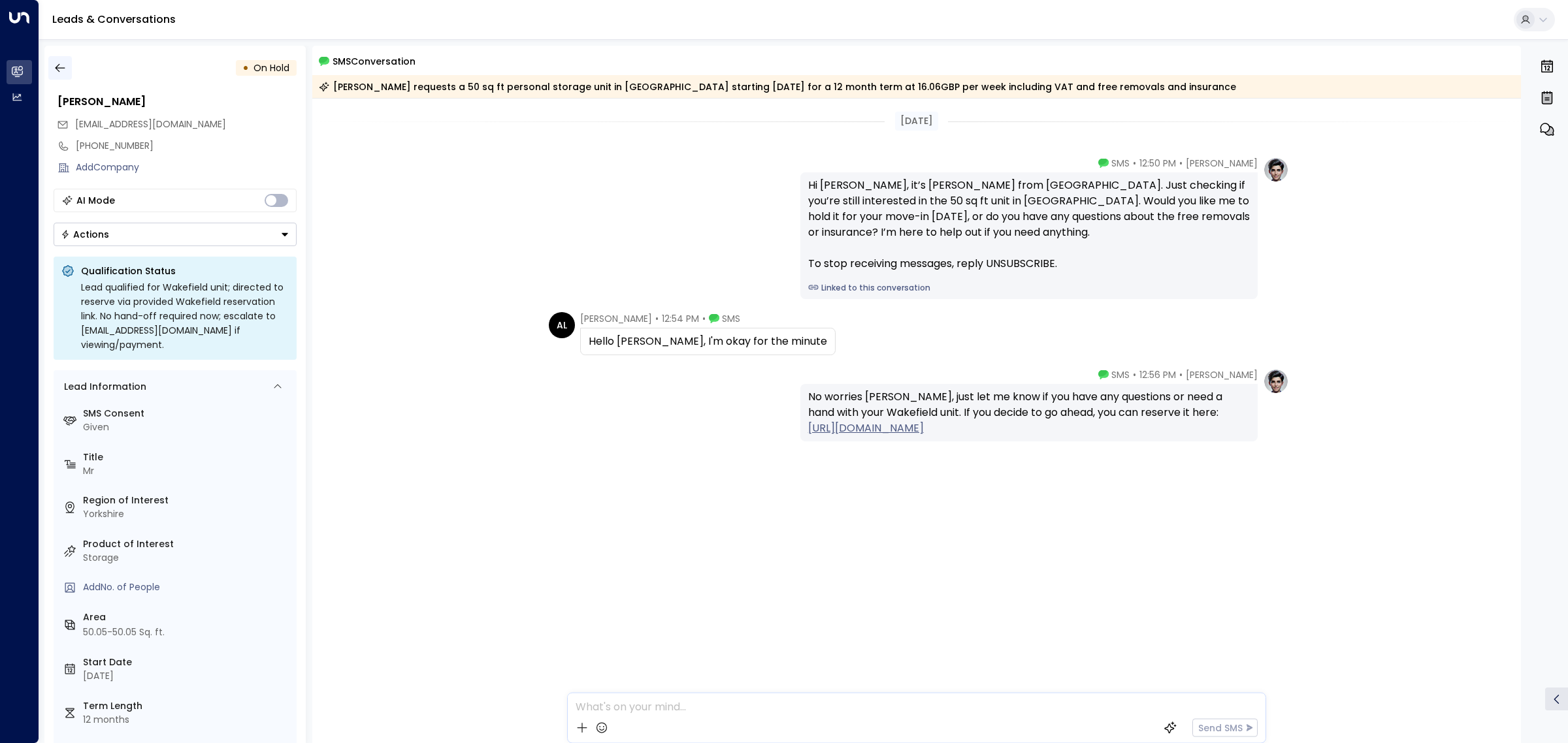
click at [62, 67] on icon "button" at bounding box center [60, 69] width 10 height 8
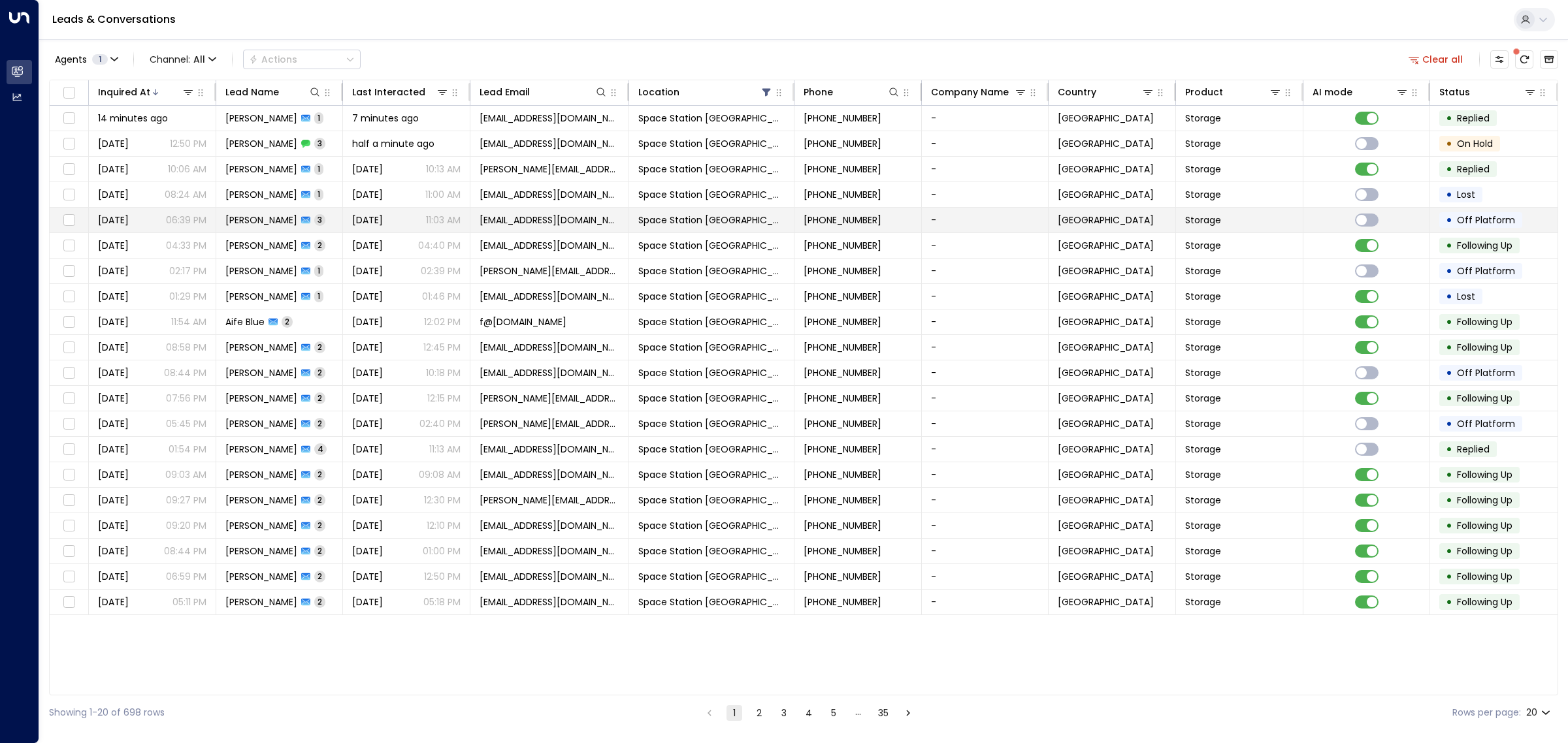
click at [272, 214] on span "[PERSON_NAME]" at bounding box center [262, 220] width 72 height 13
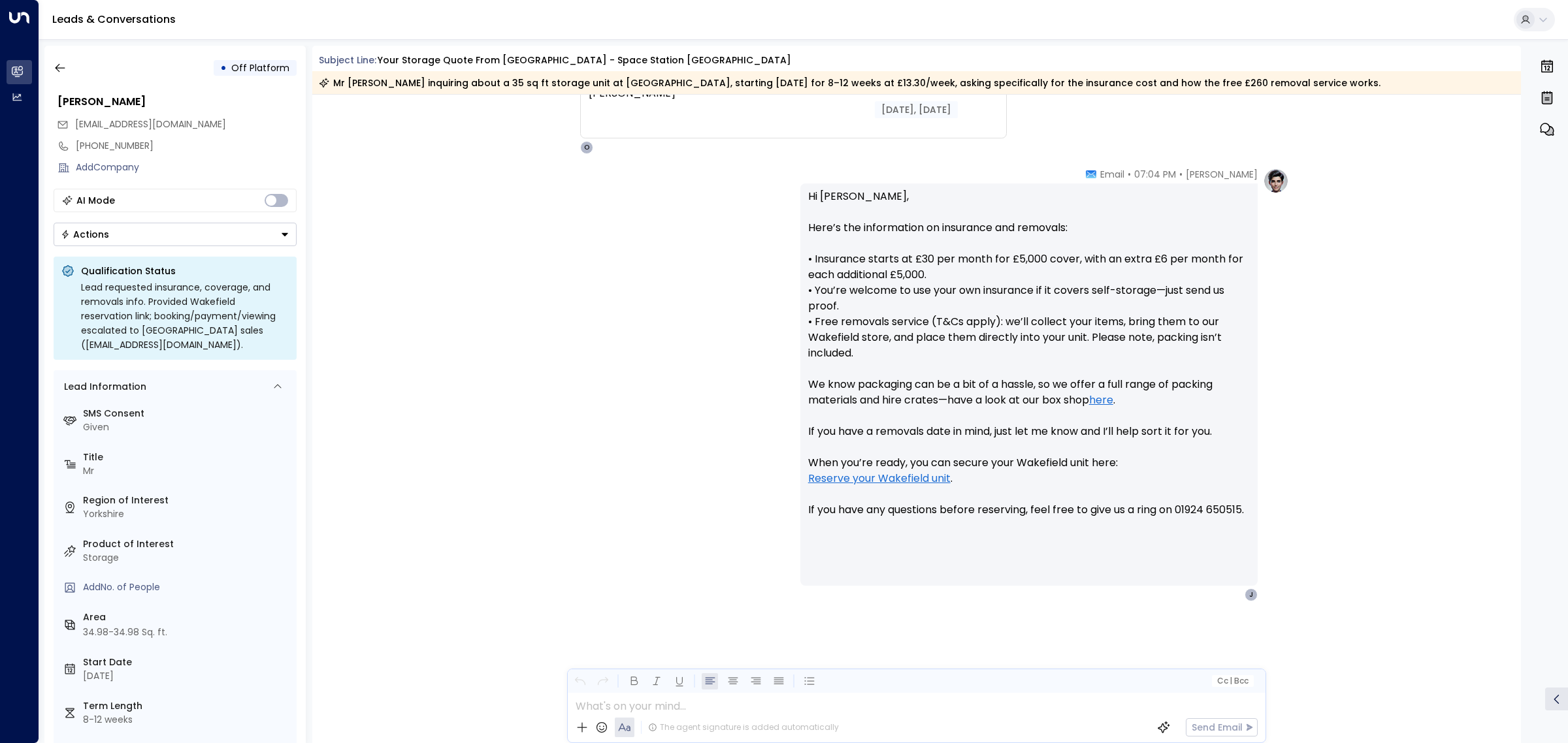
scroll to position [1270, 0]
